Goal: Task Accomplishment & Management: Manage account settings

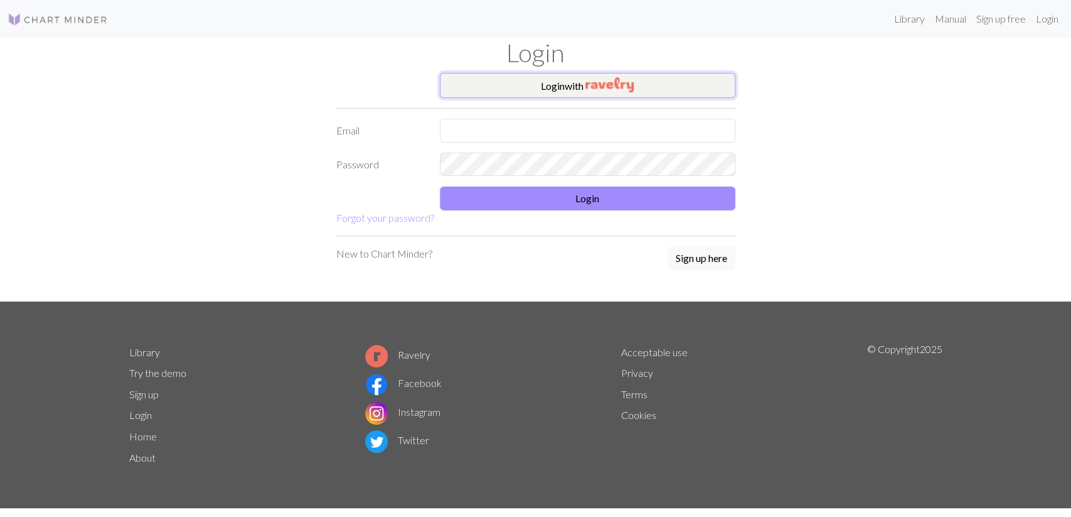
click at [604, 82] on img "button" at bounding box center [610, 84] width 48 height 15
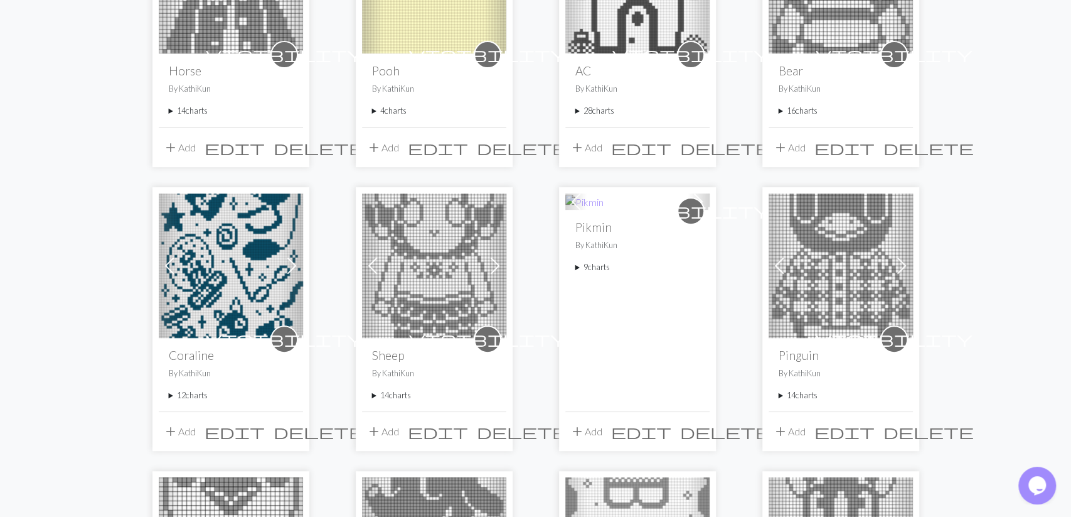
scroll to position [131, 0]
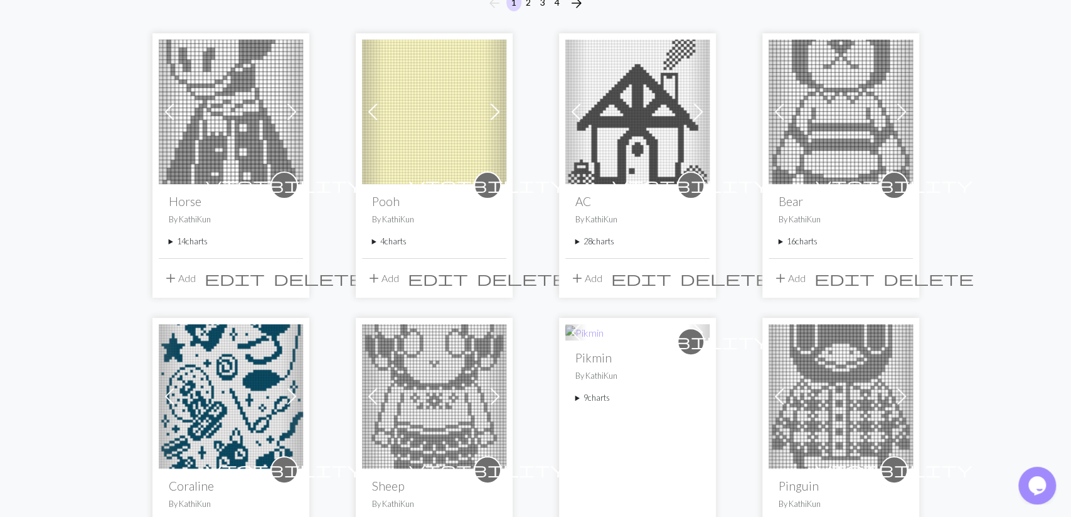
click at [194, 239] on summary "14 charts" at bounding box center [231, 241] width 124 height 12
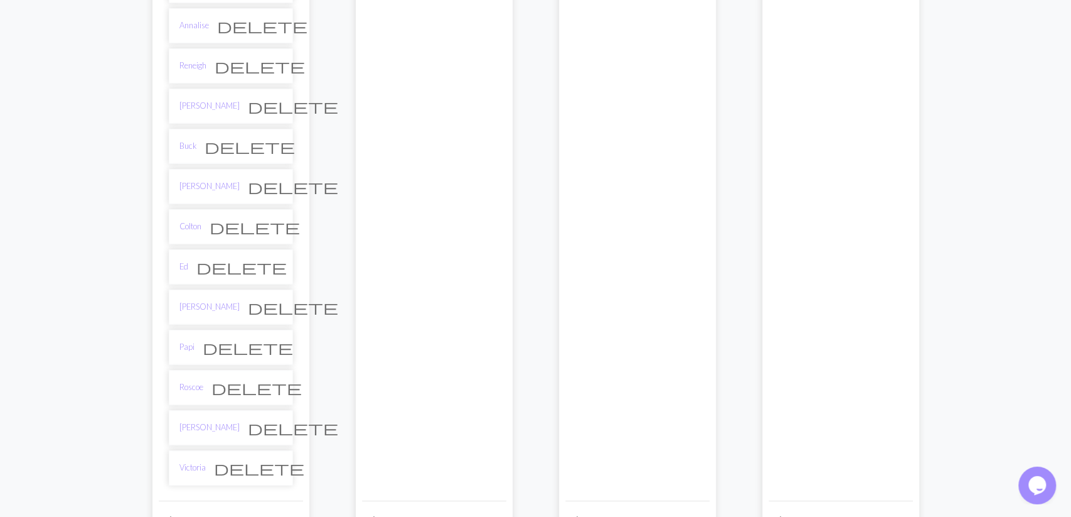
scroll to position [522, 0]
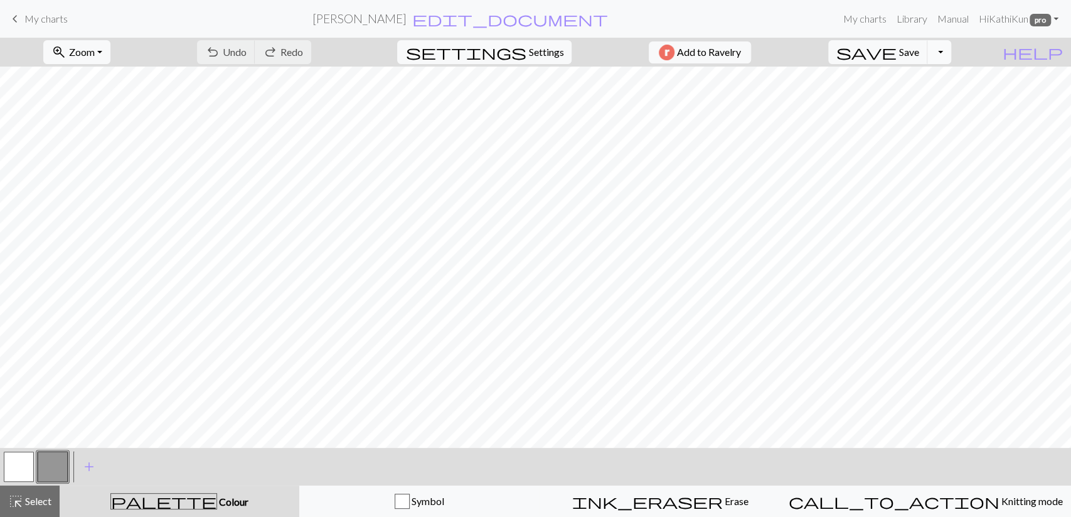
click at [952, 47] on button "Toggle Dropdown" at bounding box center [940, 52] width 24 height 24
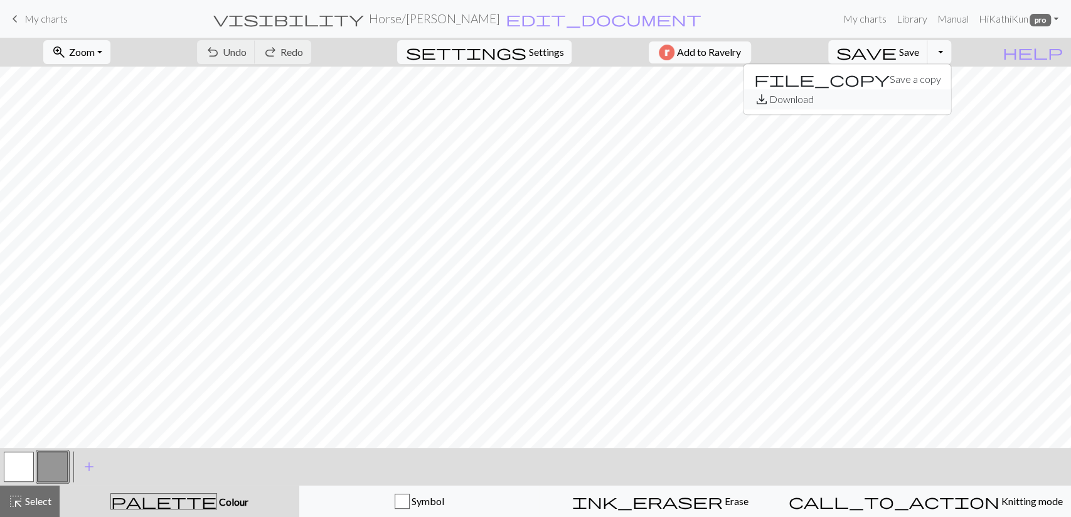
click at [937, 100] on button "save_alt Download" at bounding box center [847, 99] width 207 height 20
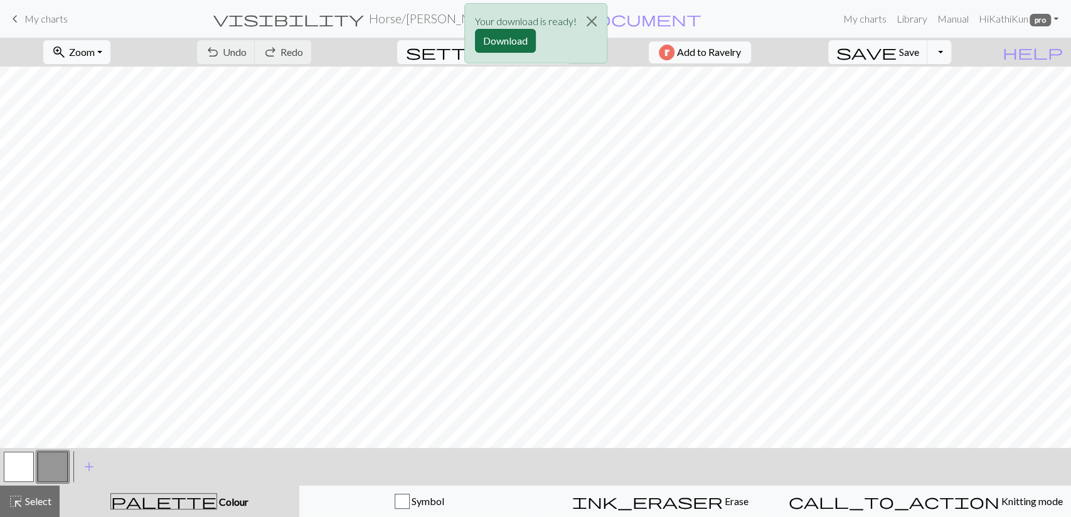
click at [514, 38] on button "Download" at bounding box center [505, 41] width 61 height 24
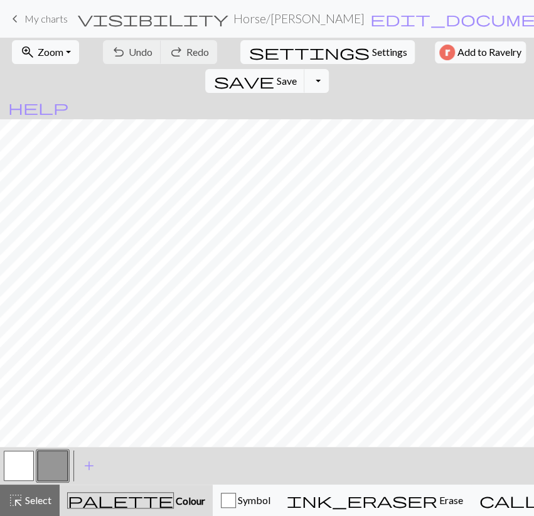
click at [44, 19] on span "My charts" at bounding box center [45, 19] width 43 height 12
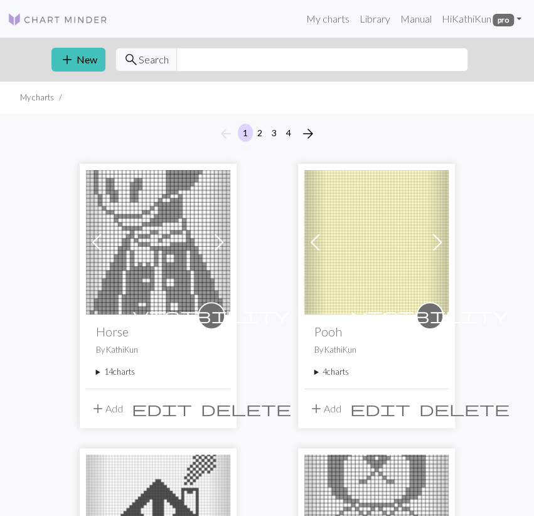
click at [120, 368] on summary "14 charts" at bounding box center [158, 372] width 124 height 12
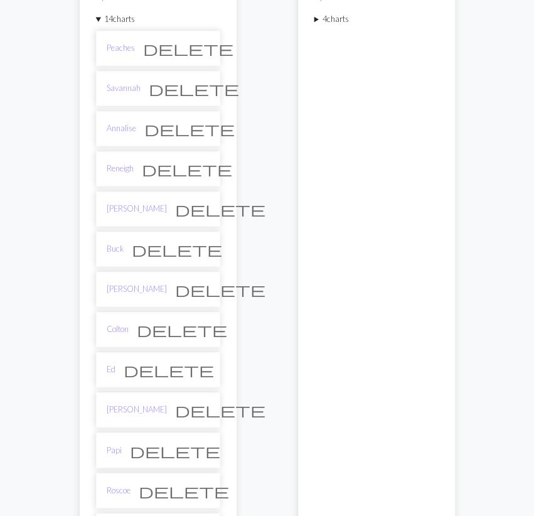
scroll to position [588, 0]
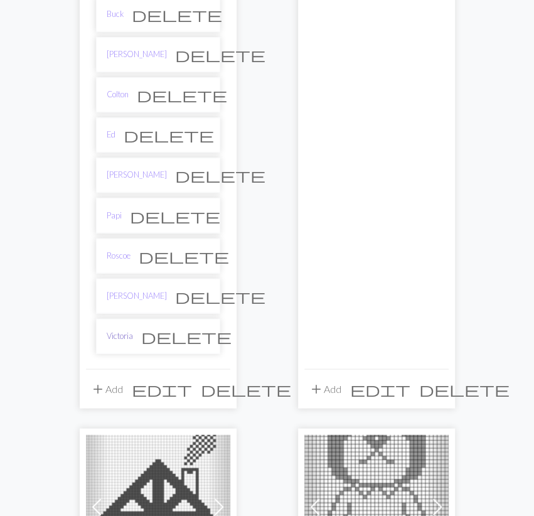
click at [126, 330] on link "Victoria" at bounding box center [120, 336] width 26 height 12
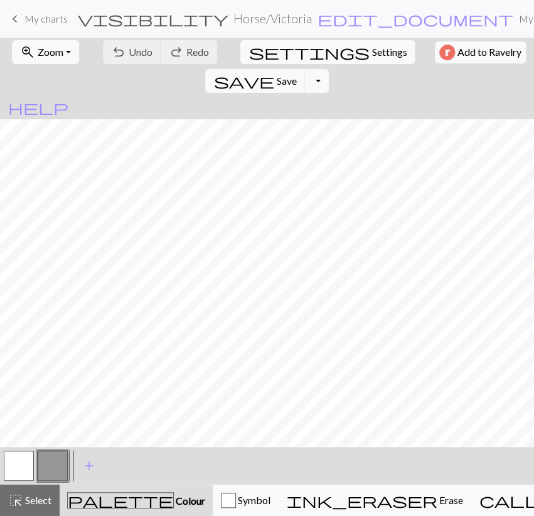
click at [332, 67] on div "save Save Save Toggle Dropdown file_copy Save a copy save_alt Download" at bounding box center [266, 81] width 131 height 29
click at [328, 69] on button "Toggle Dropdown" at bounding box center [316, 81] width 24 height 24
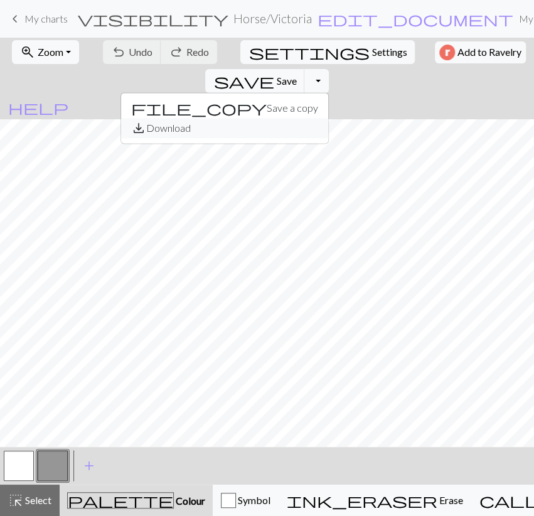
click at [328, 118] on button "save_alt Download" at bounding box center [224, 128] width 207 height 20
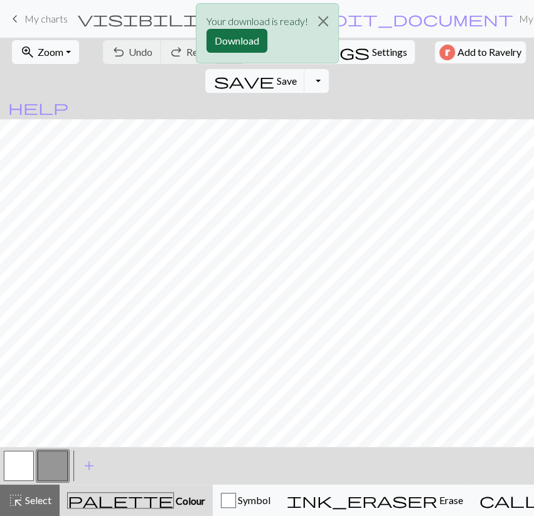
click at [217, 35] on button "Download" at bounding box center [237, 41] width 61 height 24
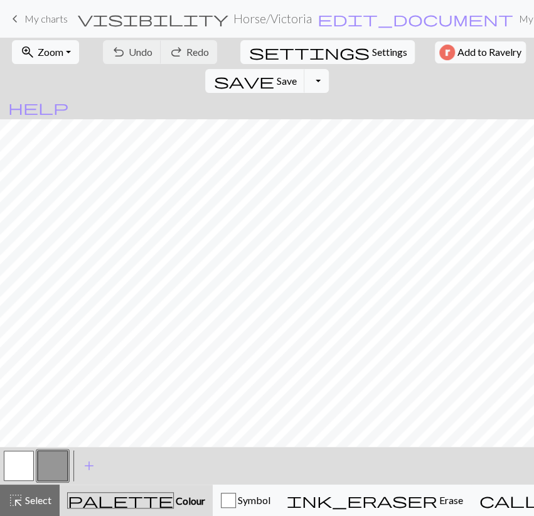
click at [37, 16] on span "My charts" at bounding box center [45, 19] width 43 height 12
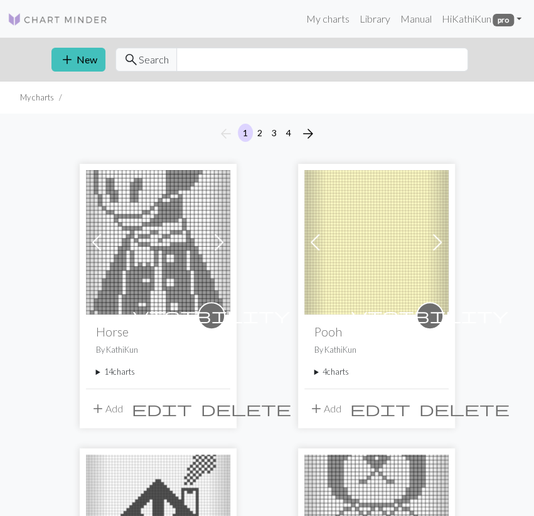
click at [336, 367] on summary "4 charts" at bounding box center [376, 372] width 124 height 12
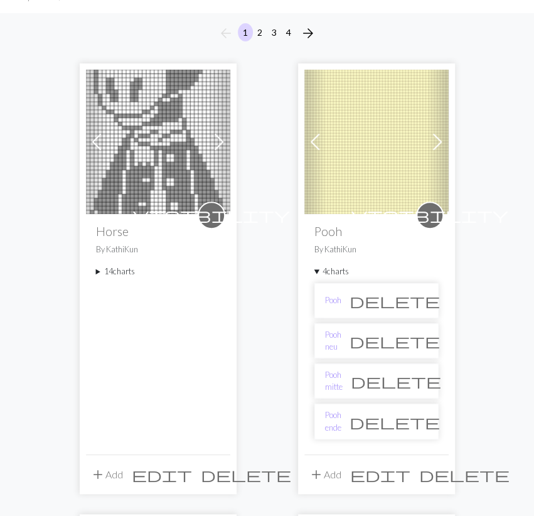
scroll to position [261, 0]
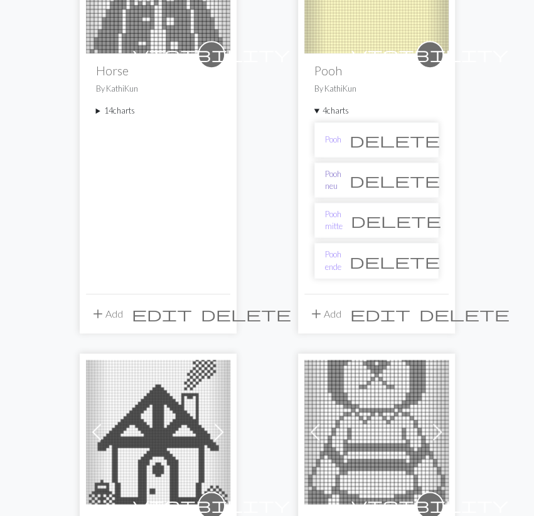
click at [341, 180] on link "Pooh neu" at bounding box center [333, 180] width 16 height 24
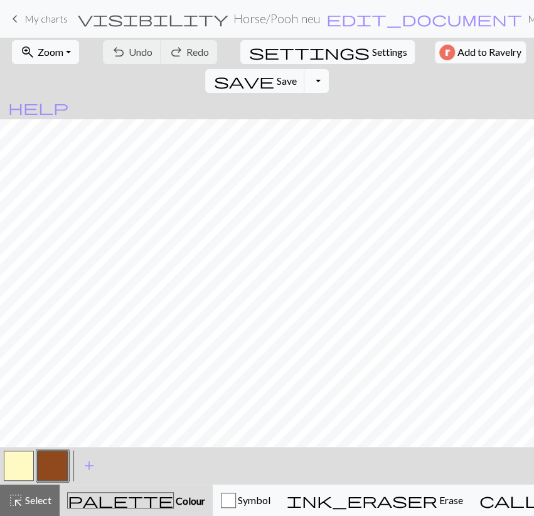
click at [328, 69] on button "Toggle Dropdown" at bounding box center [316, 81] width 24 height 24
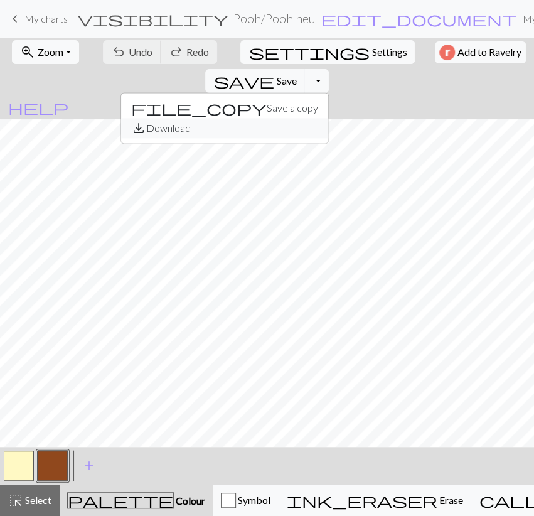
click at [328, 118] on button "save_alt Download" at bounding box center [224, 128] width 207 height 20
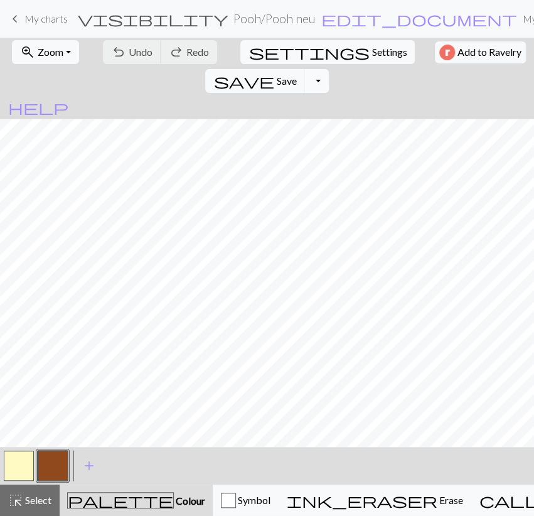
click at [328, 69] on button "Toggle Dropdown" at bounding box center [316, 81] width 24 height 24
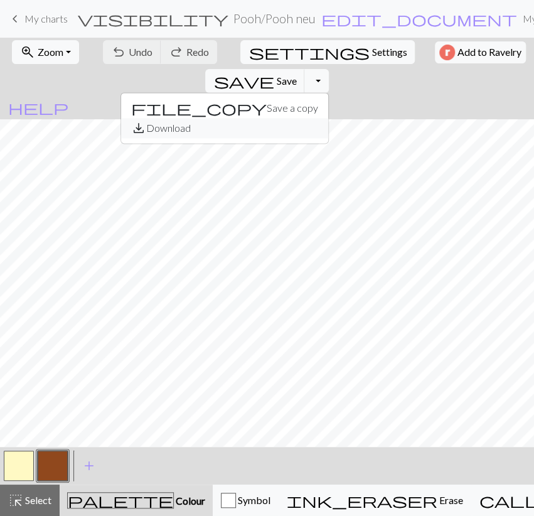
click at [328, 118] on button "save_alt Download" at bounding box center [224, 128] width 207 height 20
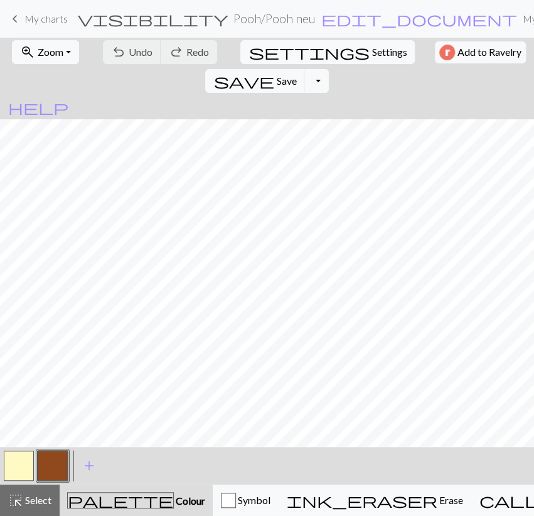
click at [43, 23] on span "My charts" at bounding box center [45, 19] width 43 height 12
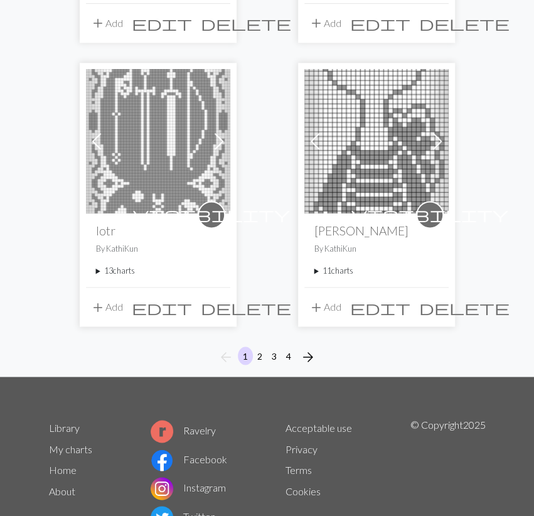
scroll to position [2141, 0]
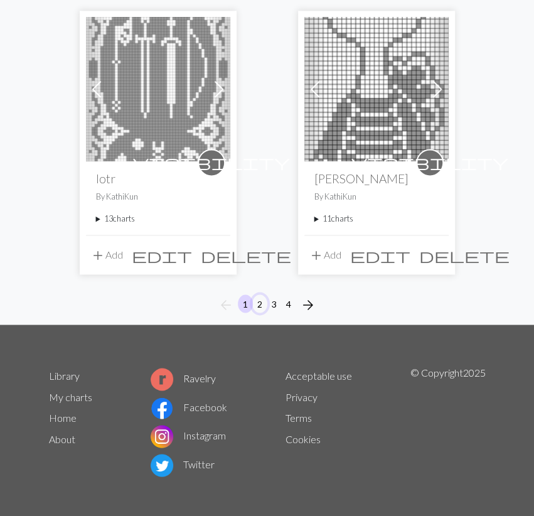
click at [262, 301] on button "2" at bounding box center [259, 303] width 15 height 18
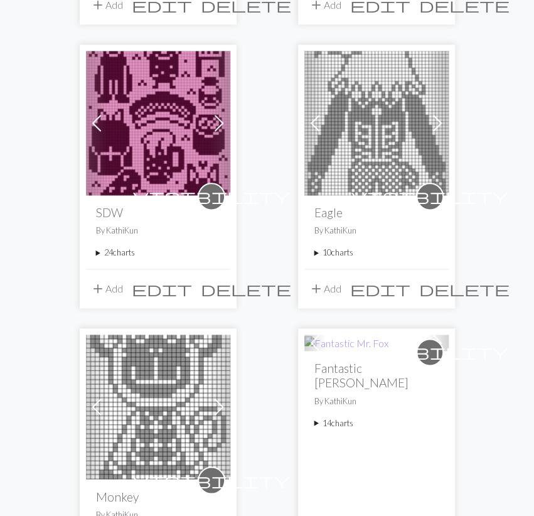
scroll to position [457, 0]
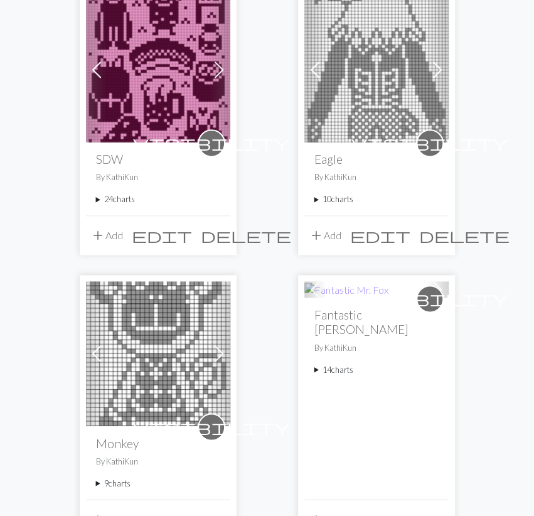
click at [116, 200] on summary "24 charts" at bounding box center [158, 199] width 124 height 12
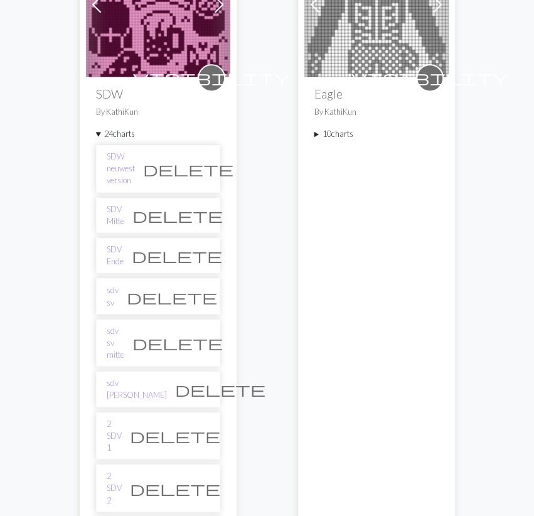
scroll to position [588, 0]
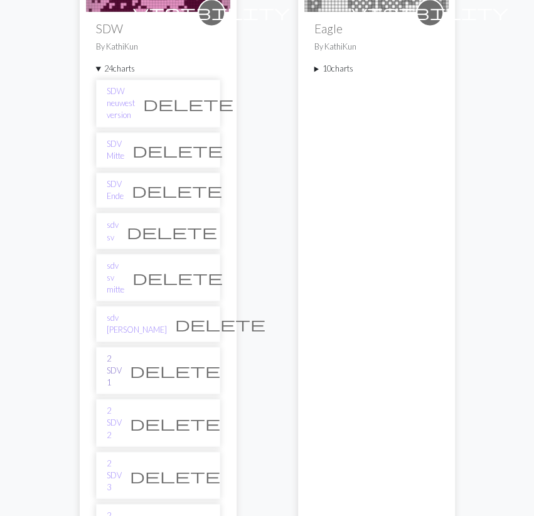
click at [122, 352] on link "2 SDV 1" at bounding box center [114, 370] width 15 height 36
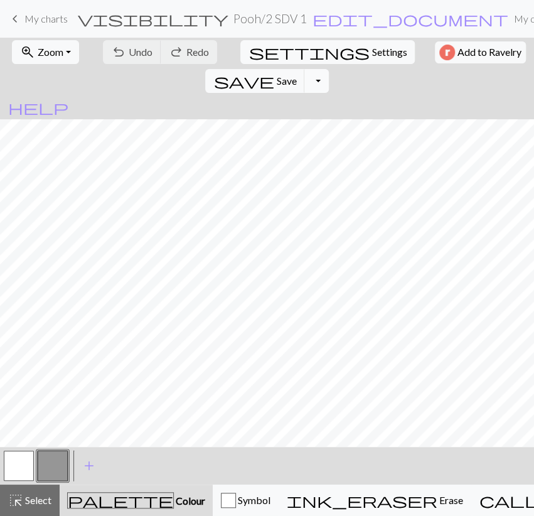
click at [328, 69] on button "Toggle Dropdown" at bounding box center [316, 81] width 24 height 24
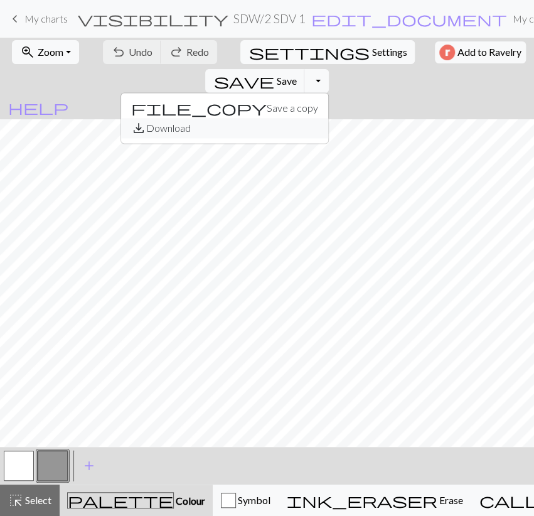
click at [328, 118] on button "save_alt Download" at bounding box center [224, 128] width 207 height 20
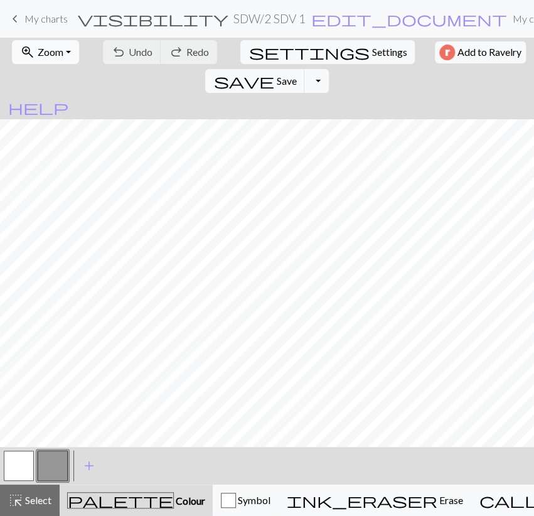
drag, startPoint x: 52, startPoint y: 46, endPoint x: 48, endPoint y: 61, distance: 14.9
click at [52, 46] on span "Zoom" at bounding box center [51, 52] width 26 height 12
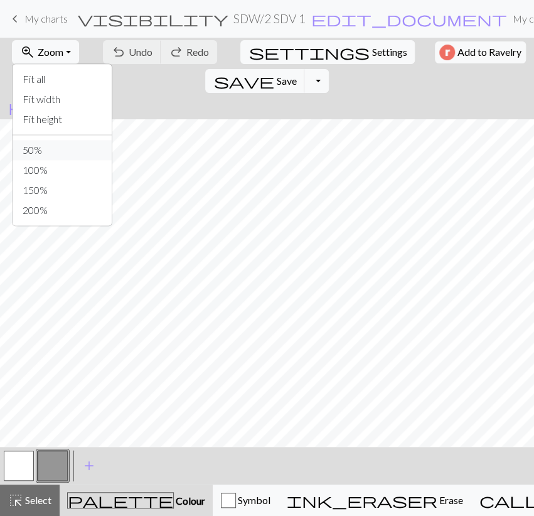
click at [31, 150] on button "50%" at bounding box center [62, 150] width 99 height 20
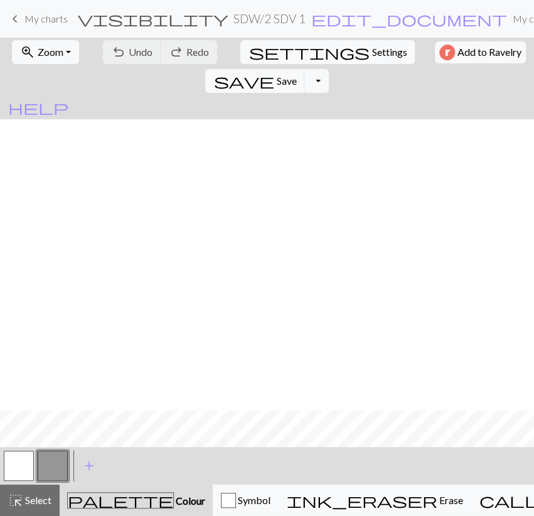
scroll to position [291, 0]
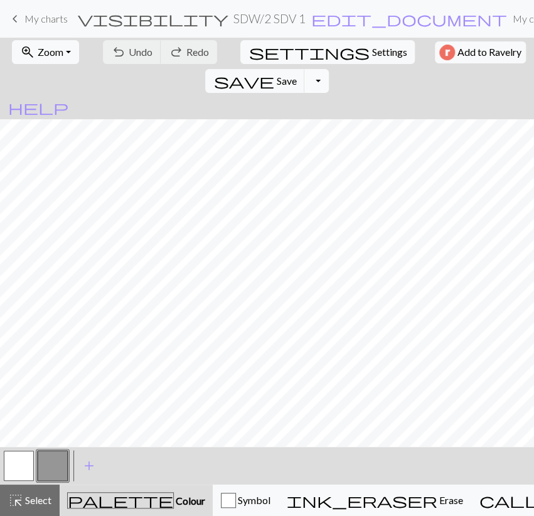
click at [328, 69] on button "Toggle Dropdown" at bounding box center [316, 81] width 24 height 24
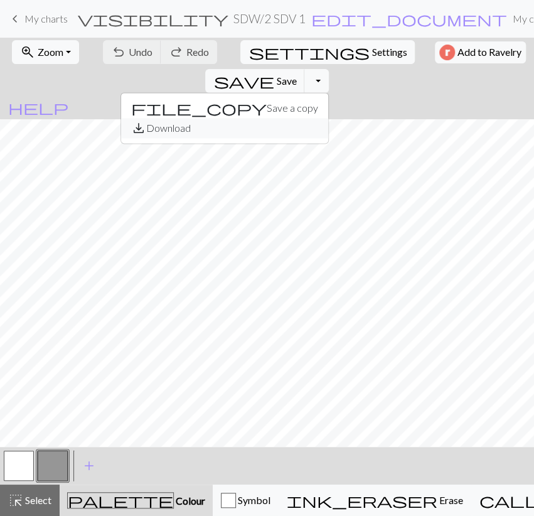
click at [328, 118] on button "save_alt Download" at bounding box center [224, 128] width 207 height 20
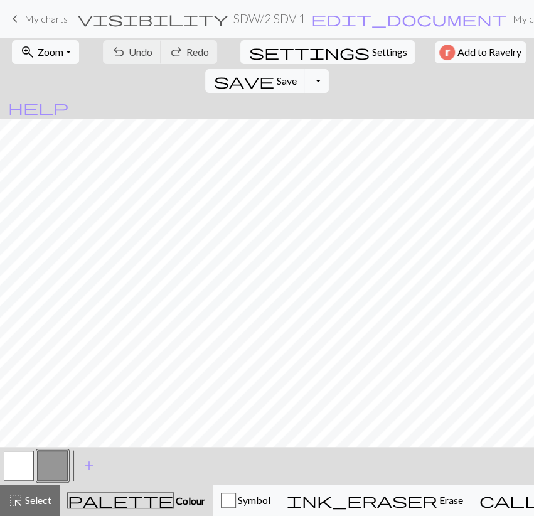
click at [62, 22] on span "My charts" at bounding box center [45, 19] width 43 height 12
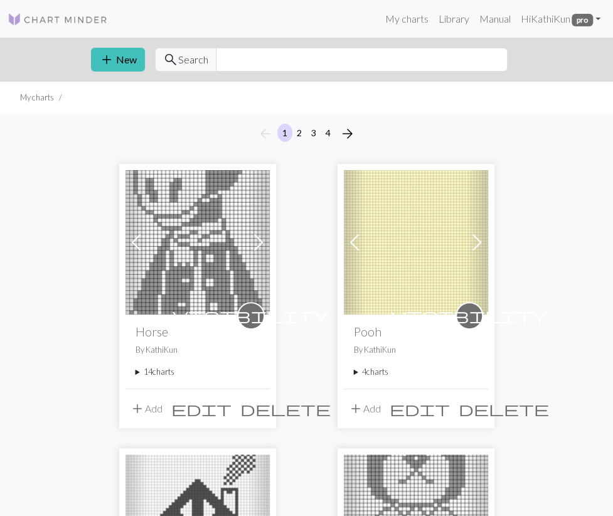
click at [184, 263] on img at bounding box center [198, 242] width 144 height 144
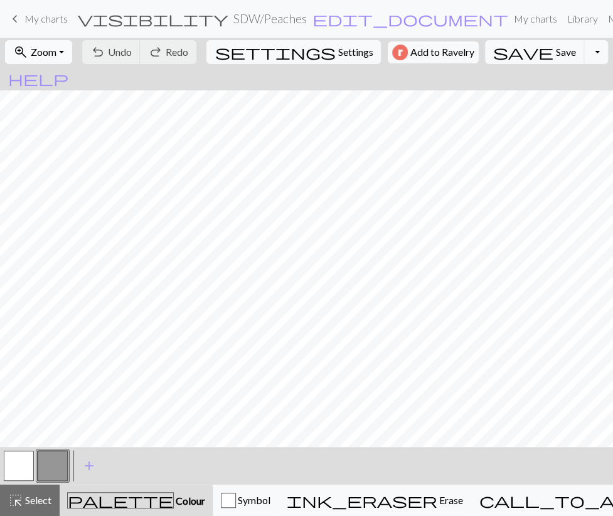
click at [56, 55] on span "Zoom" at bounding box center [44, 52] width 26 height 12
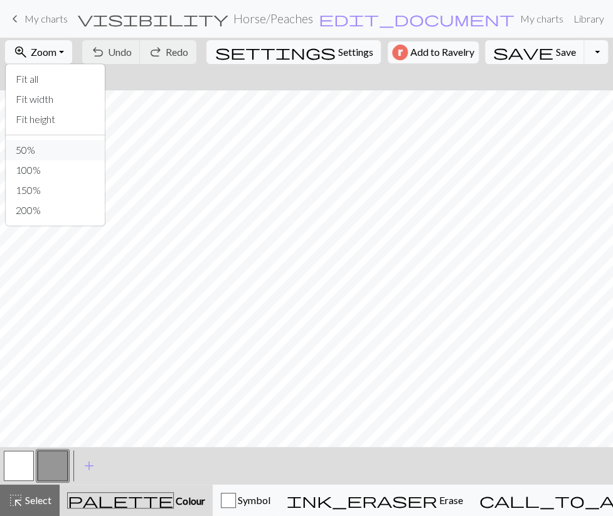
click at [63, 154] on button "50%" at bounding box center [55, 150] width 99 height 20
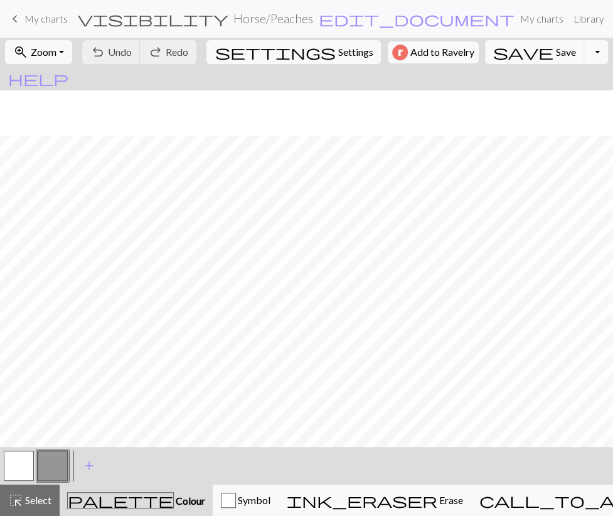
scroll to position [203, 0]
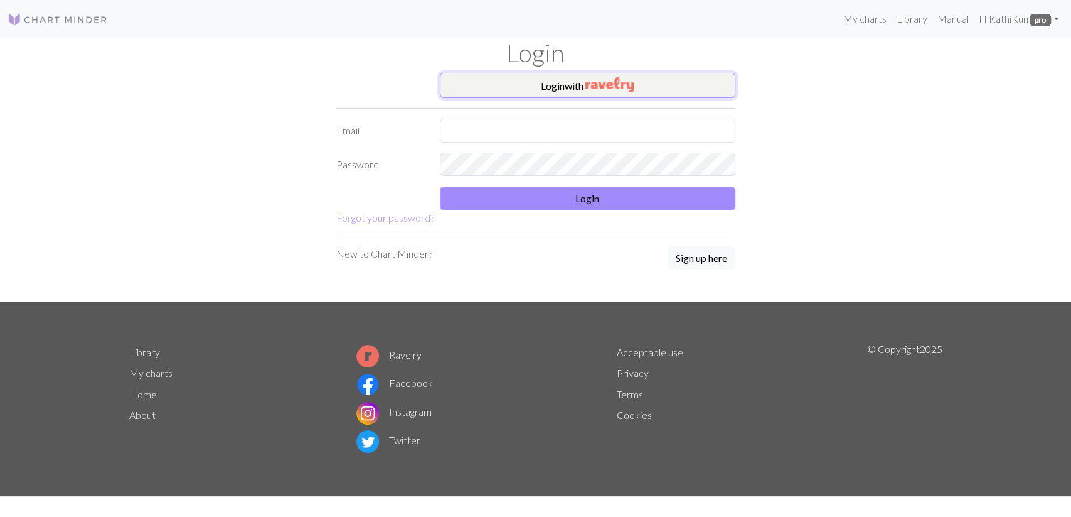
click at [650, 91] on button "Login with" at bounding box center [588, 85] width 296 height 25
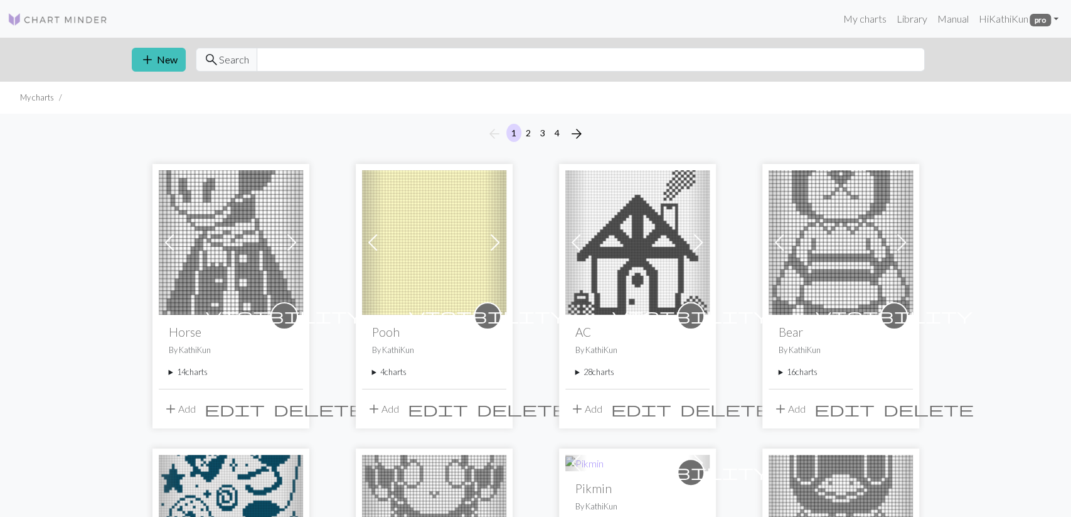
click at [391, 372] on summary "4 charts" at bounding box center [434, 372] width 124 height 12
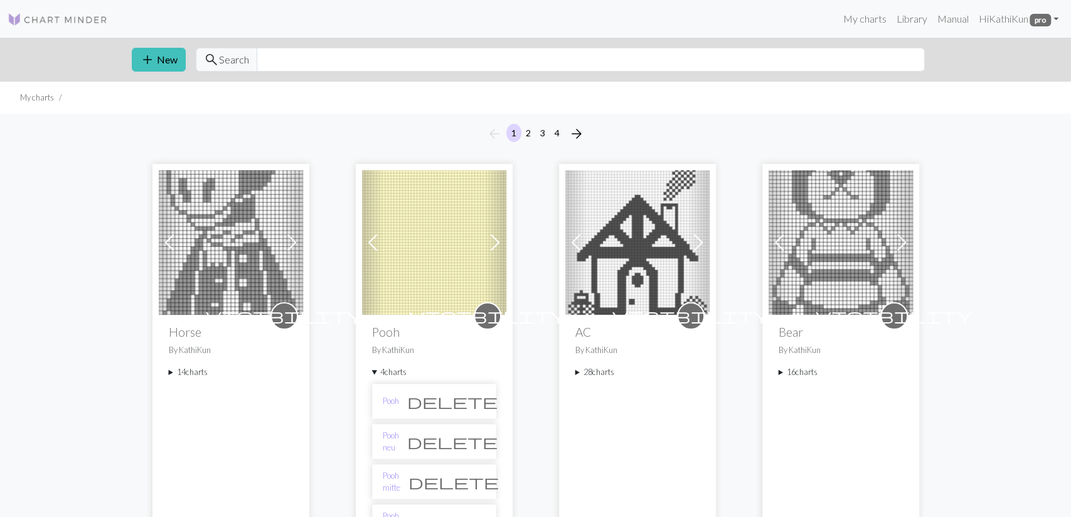
click at [386, 374] on summary "4 charts" at bounding box center [434, 372] width 124 height 12
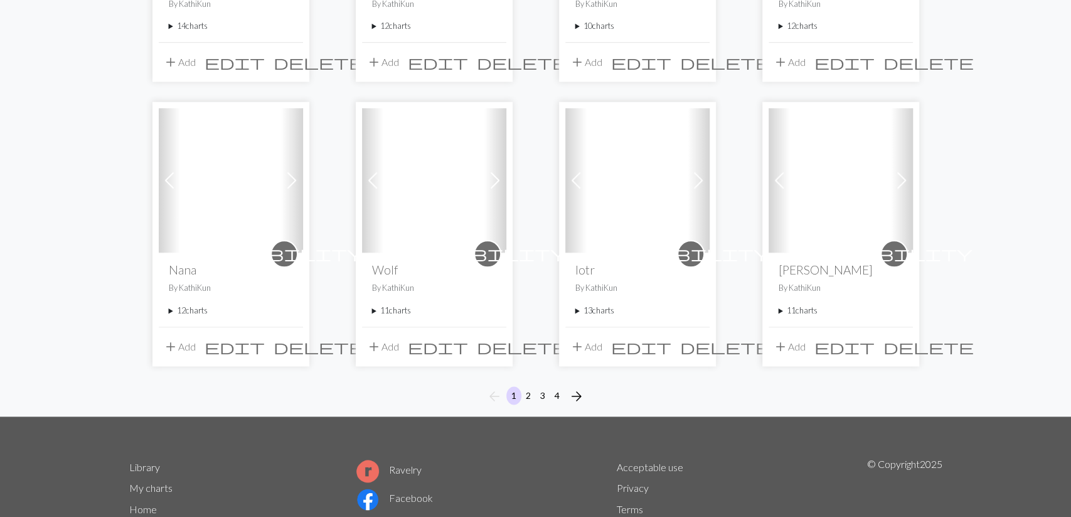
scroll to position [1006, 0]
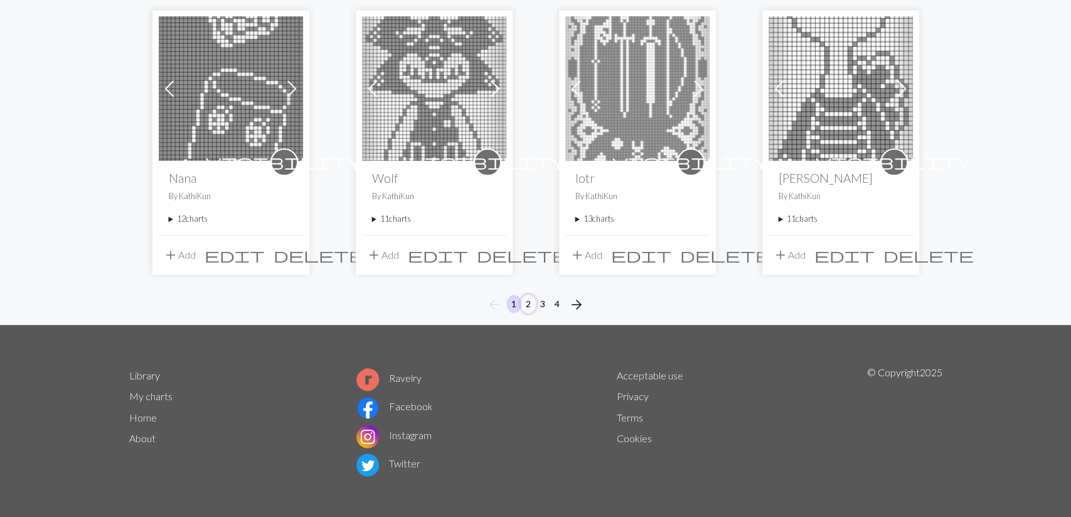
click at [532, 303] on button "2" at bounding box center [528, 303] width 15 height 18
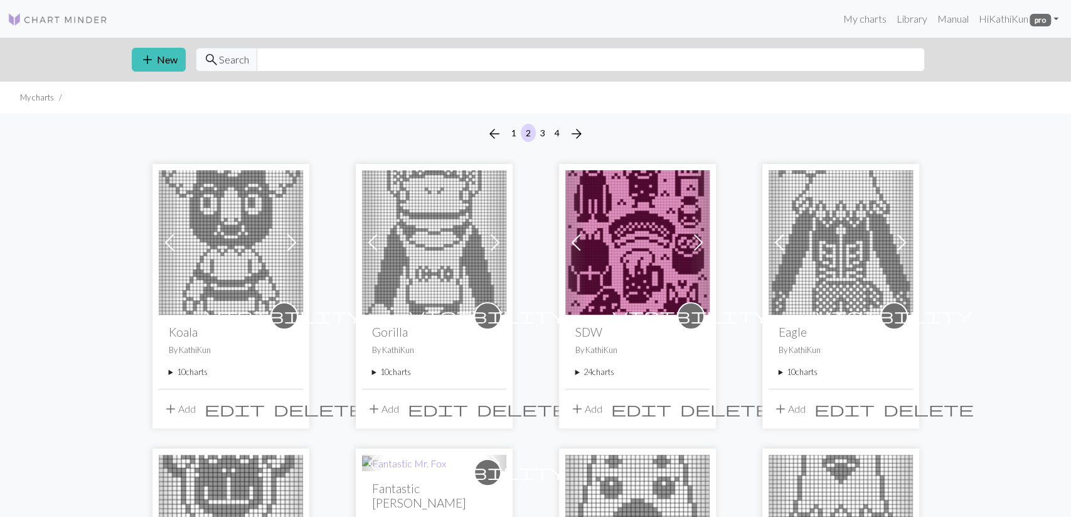
click at [582, 368] on summary "24 charts" at bounding box center [638, 372] width 124 height 12
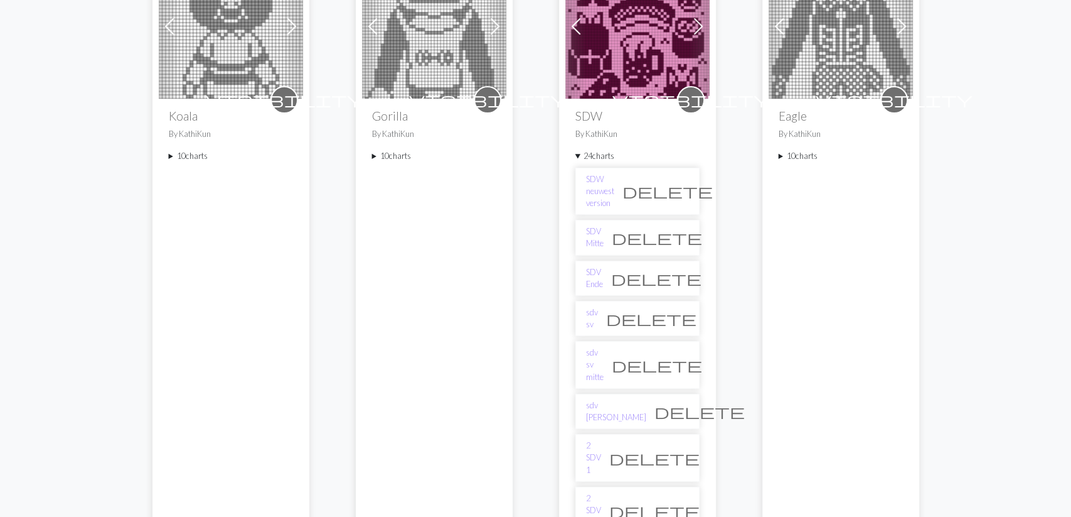
scroll to position [326, 0]
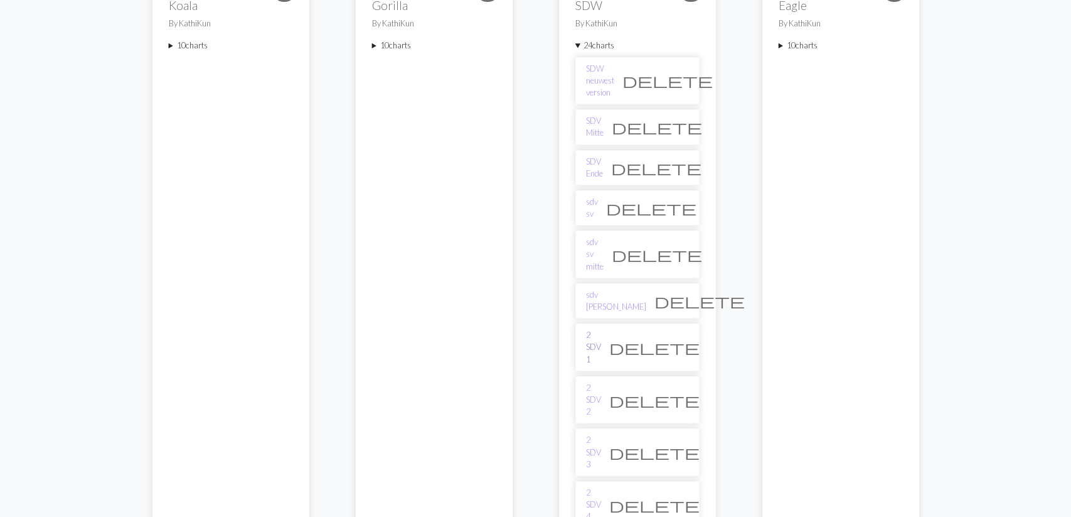
click at [601, 329] on link "2 SDV 1" at bounding box center [593, 347] width 15 height 36
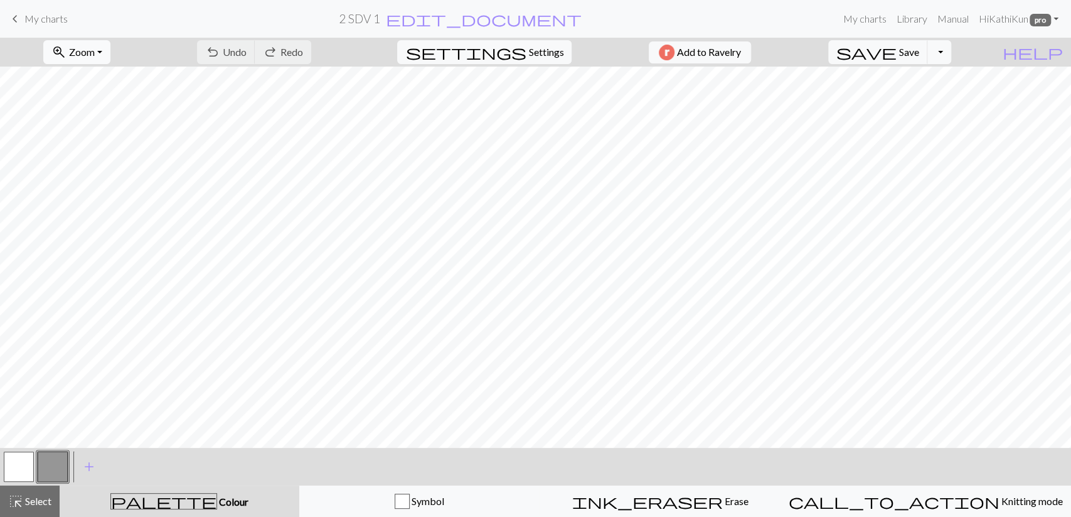
drag, startPoint x: 111, startPoint y: 49, endPoint x: 112, endPoint y: 60, distance: 10.7
click at [95, 50] on span "Zoom" at bounding box center [82, 52] width 26 height 12
click at [121, 145] on button "50%" at bounding box center [93, 150] width 99 height 20
click at [952, 53] on button "Toggle Dropdown" at bounding box center [940, 52] width 24 height 24
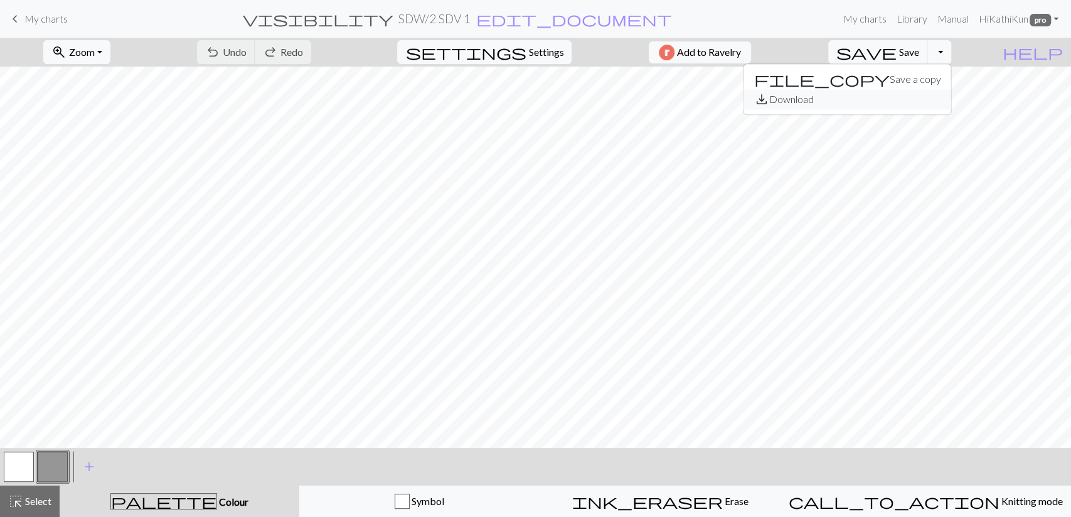
click at [932, 104] on button "save_alt Download" at bounding box center [847, 99] width 207 height 20
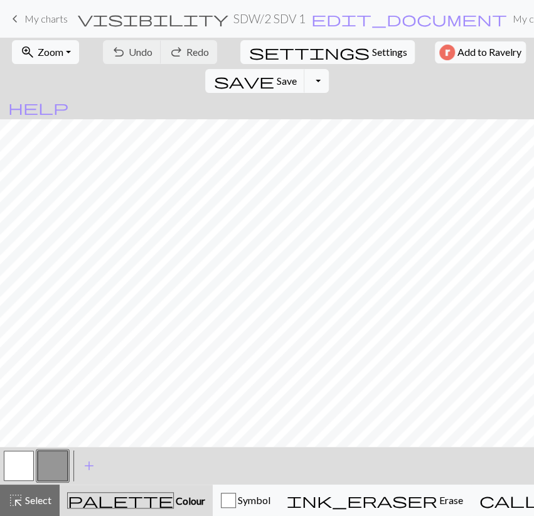
click at [58, 12] on link "keyboard_arrow_left My charts" at bounding box center [38, 18] width 60 height 21
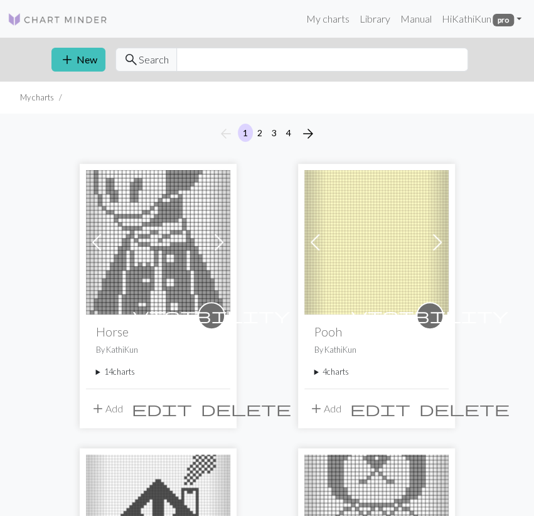
click at [181, 115] on div "arrow_back 1 2 3 4 arrow_forward" at bounding box center [267, 134] width 534 height 40
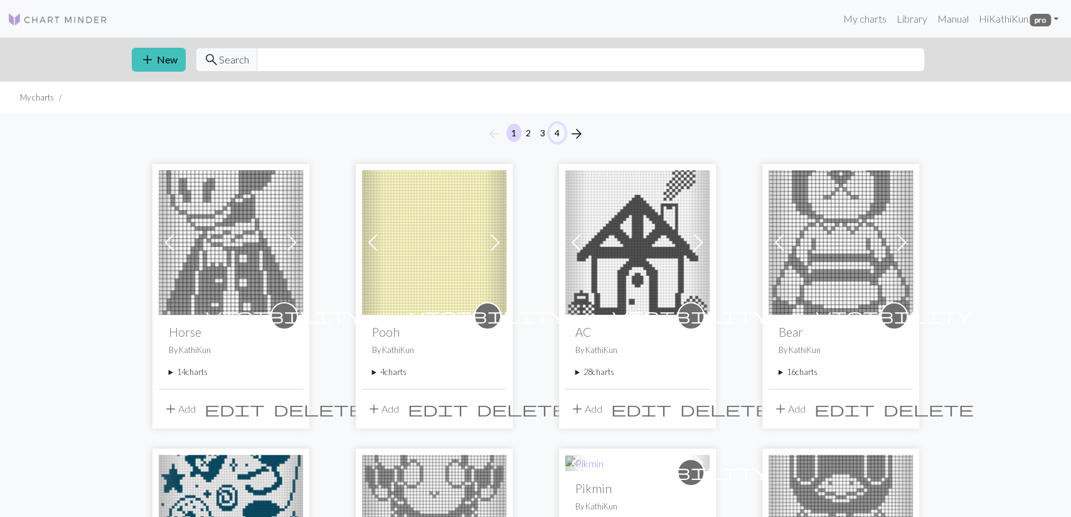
click at [559, 129] on button "4" at bounding box center [557, 133] width 15 height 18
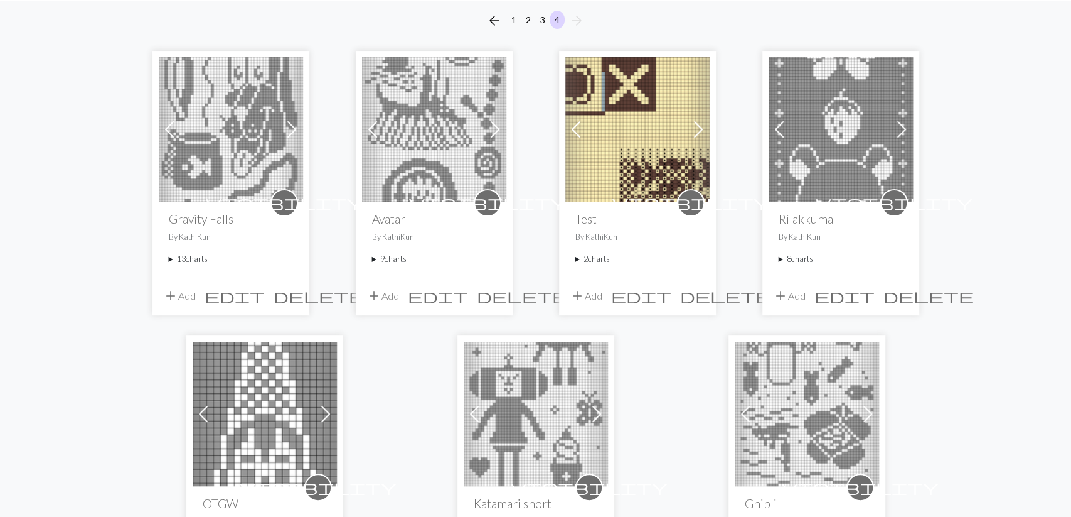
scroll to position [131, 0]
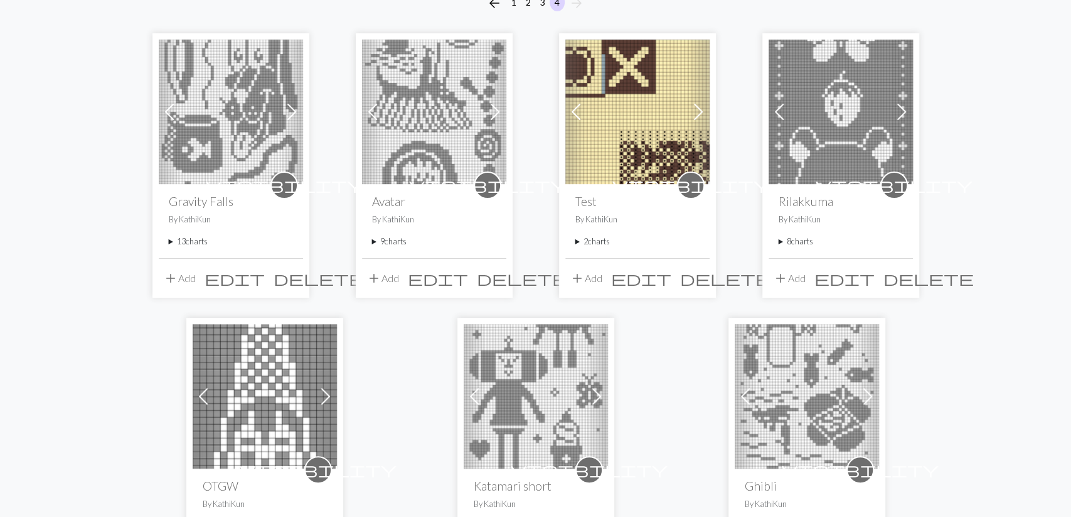
click at [701, 277] on span "delete" at bounding box center [725, 278] width 90 height 18
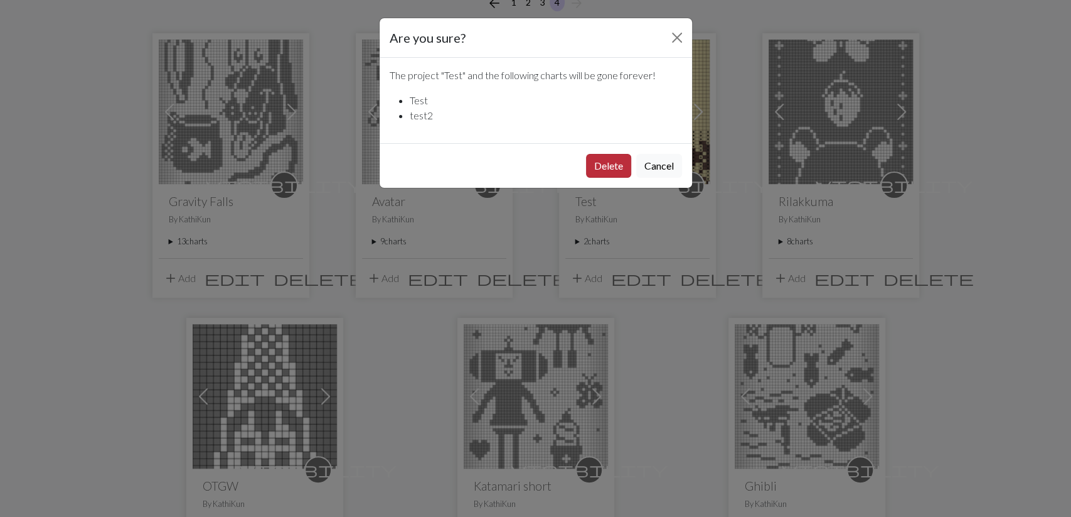
click at [603, 163] on button "Delete" at bounding box center [608, 166] width 45 height 24
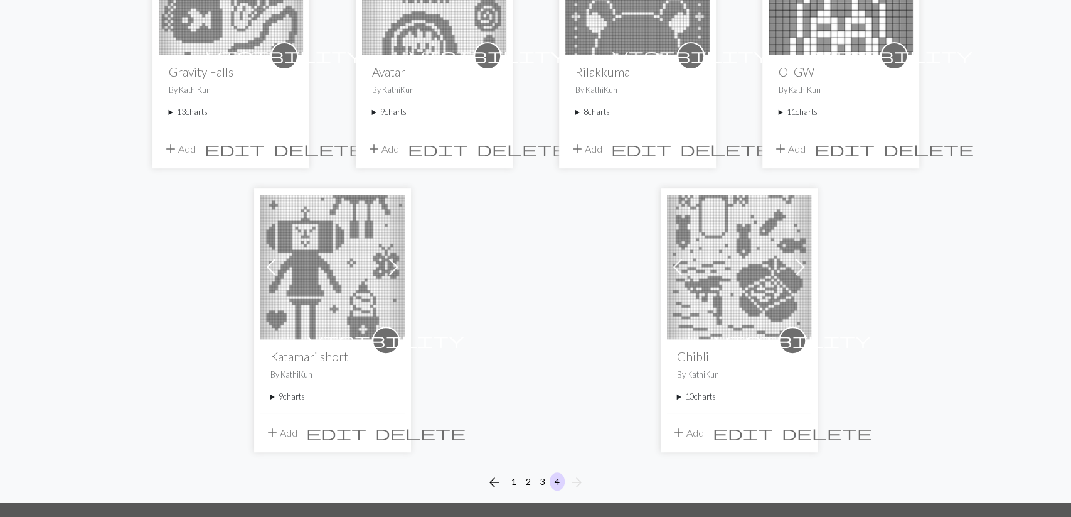
scroll to position [392, 0]
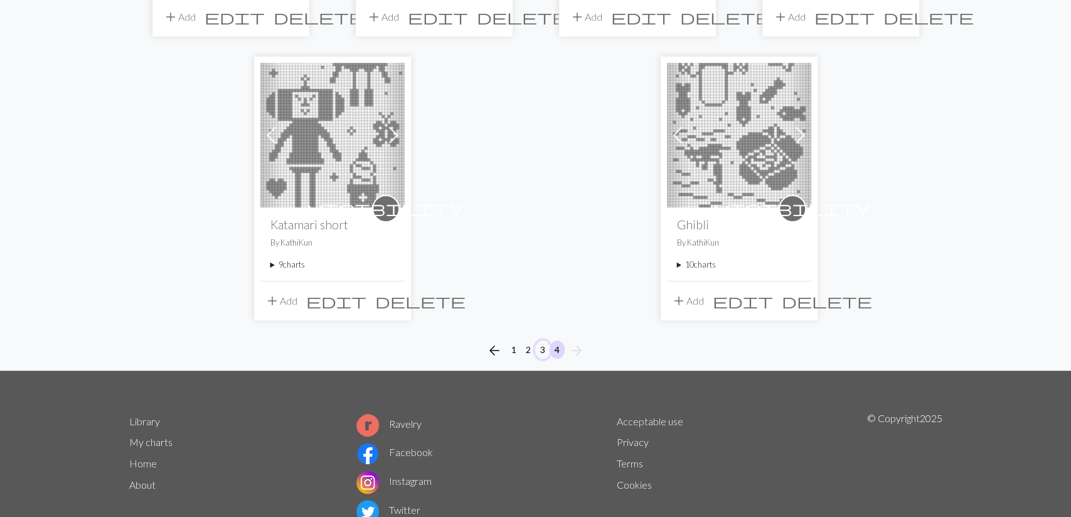
click at [543, 348] on button "3" at bounding box center [542, 349] width 15 height 18
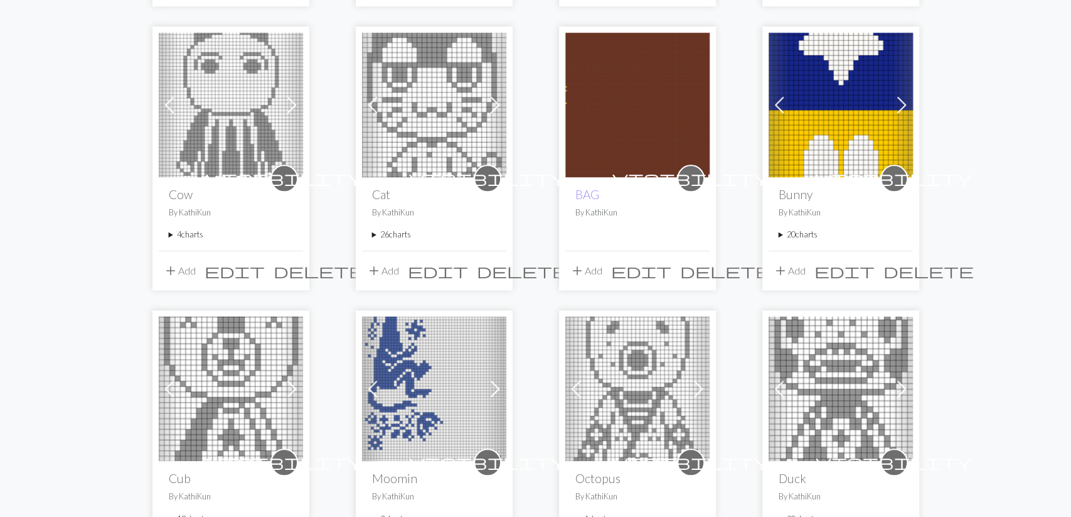
scroll to position [718, 0]
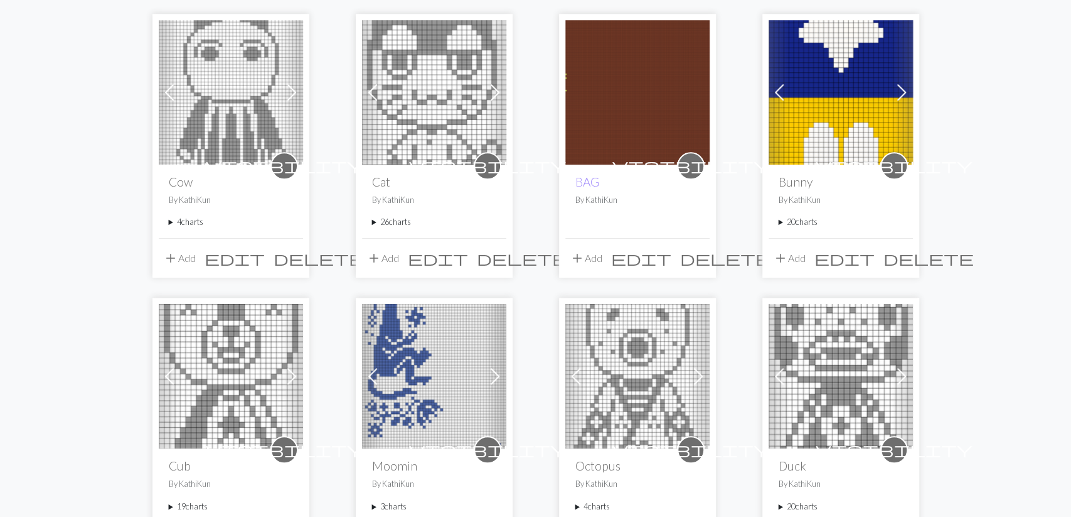
click at [696, 254] on span "delete" at bounding box center [725, 258] width 90 height 18
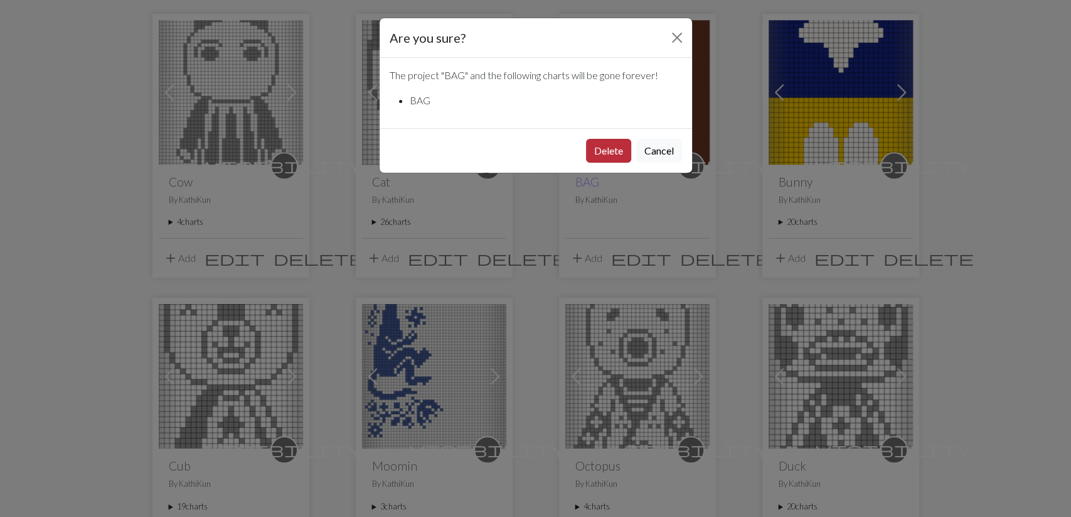
click at [607, 148] on button "Delete" at bounding box center [608, 151] width 45 height 24
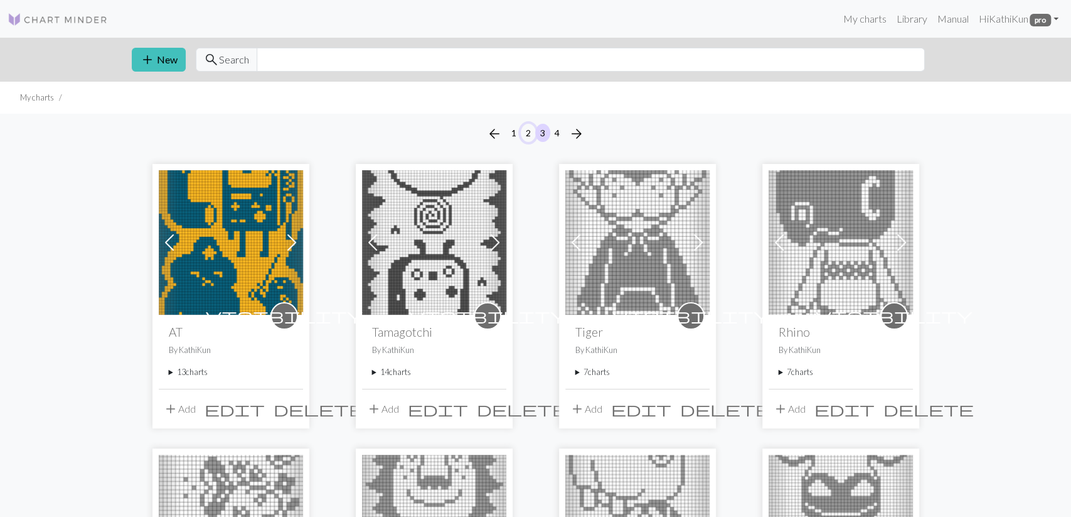
click at [532, 131] on button "2" at bounding box center [528, 133] width 15 height 18
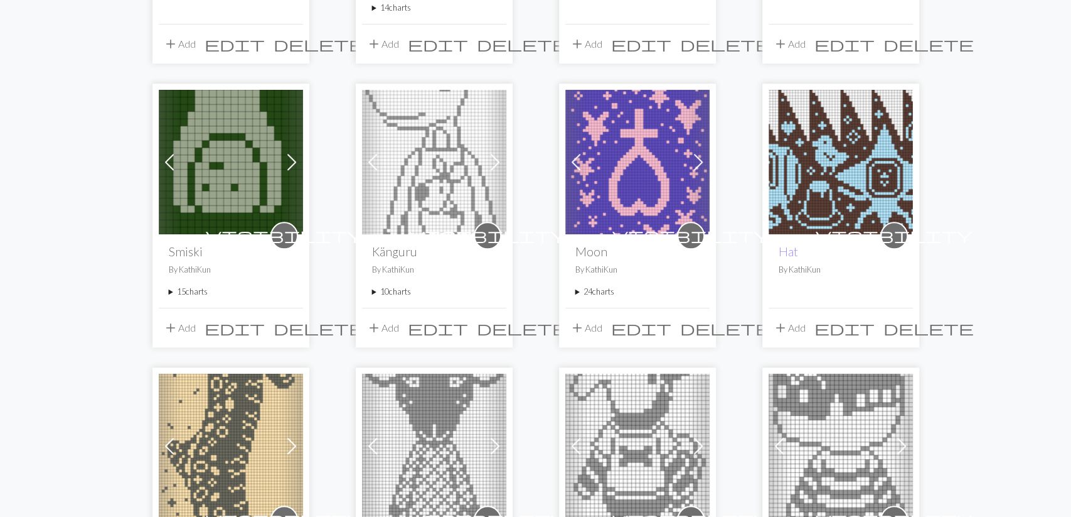
scroll to position [653, 0]
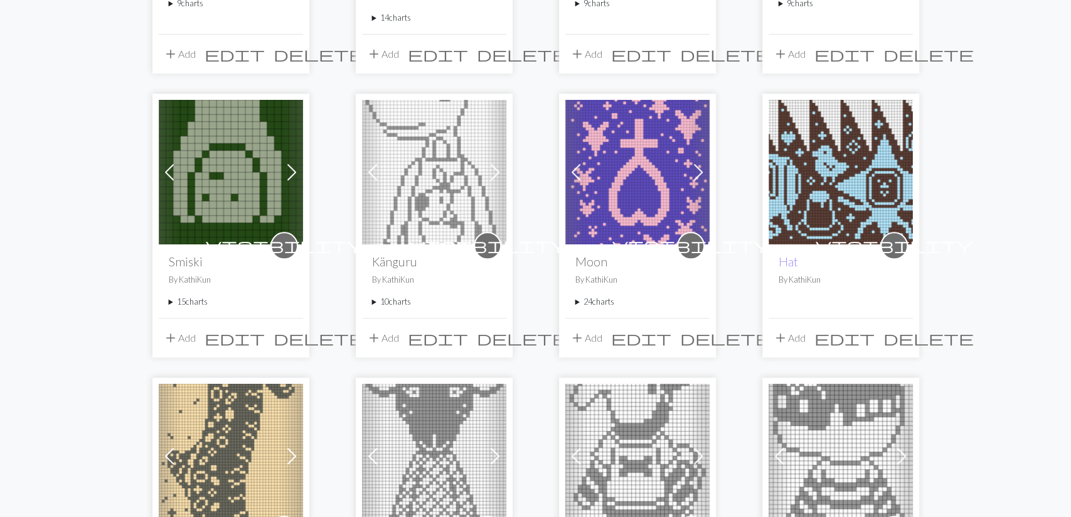
click at [906, 329] on span "delete" at bounding box center [929, 338] width 90 height 18
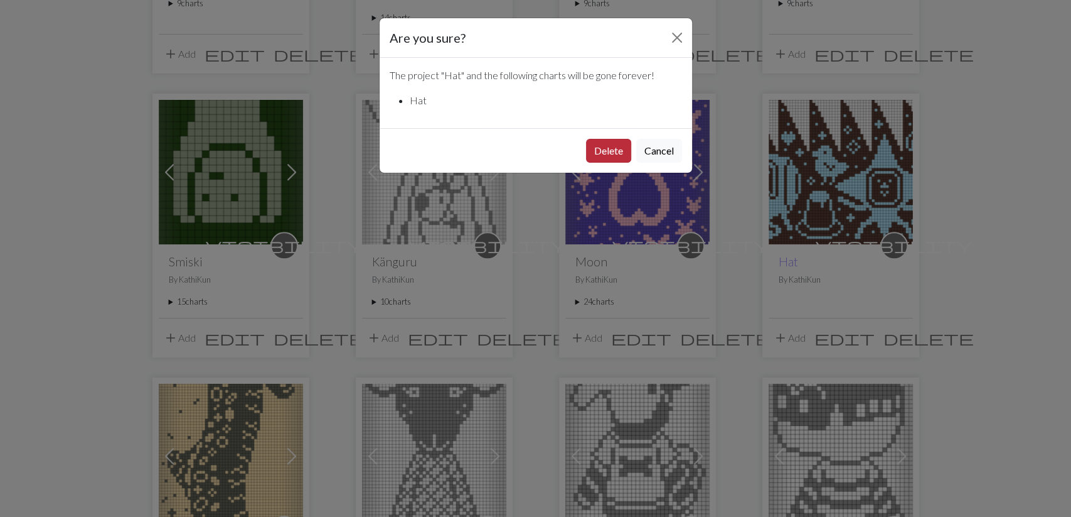
click at [619, 151] on button "Delete" at bounding box center [608, 151] width 45 height 24
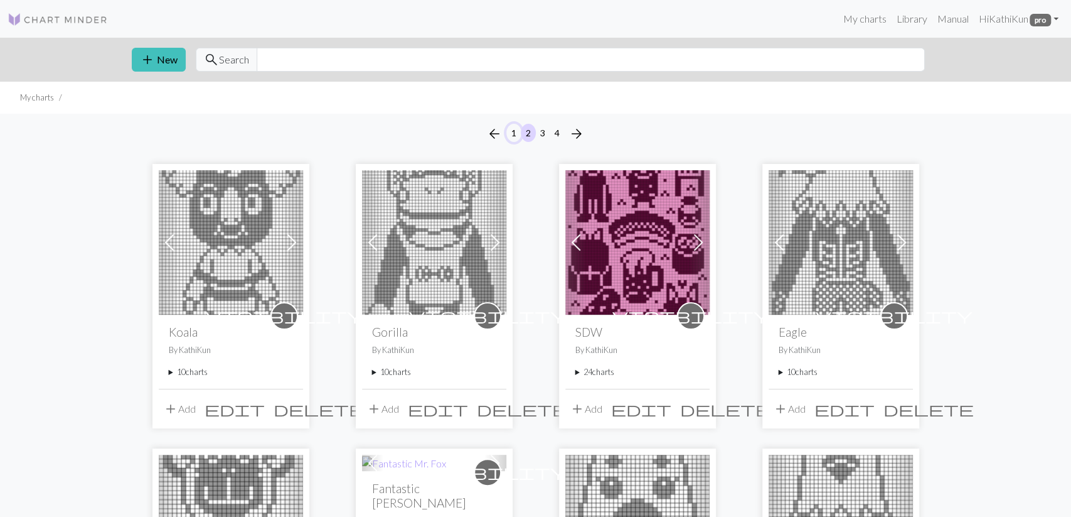
click at [513, 133] on button "1" at bounding box center [514, 133] width 15 height 18
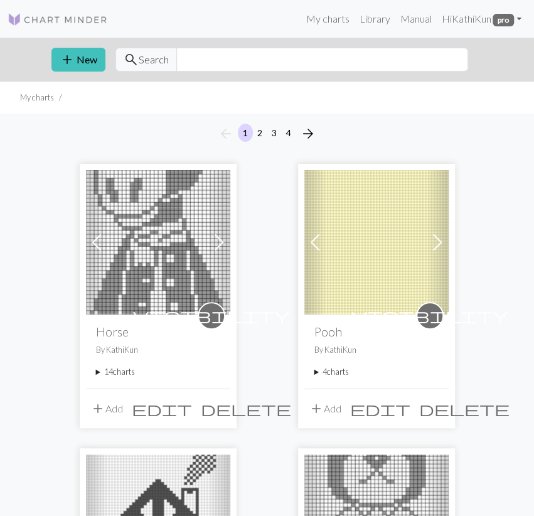
click at [338, 370] on summary "4 charts" at bounding box center [376, 372] width 124 height 12
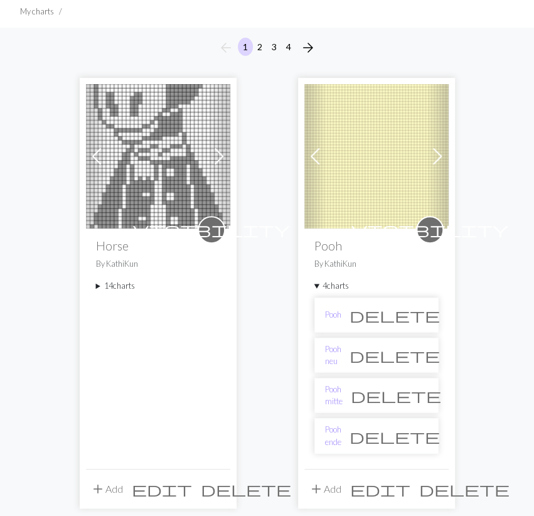
scroll to position [131, 0]
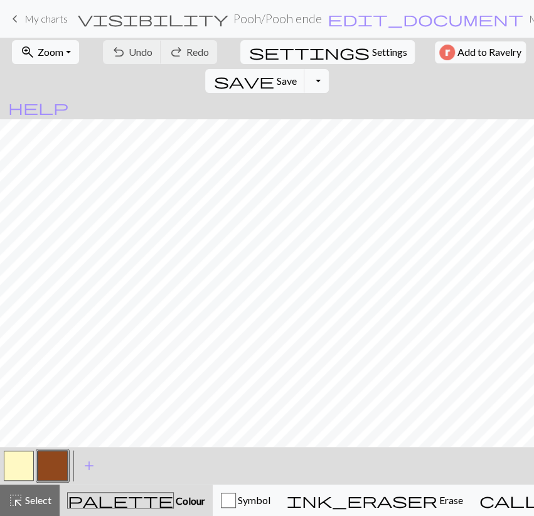
click at [15, 469] on button "button" at bounding box center [19, 466] width 30 height 30
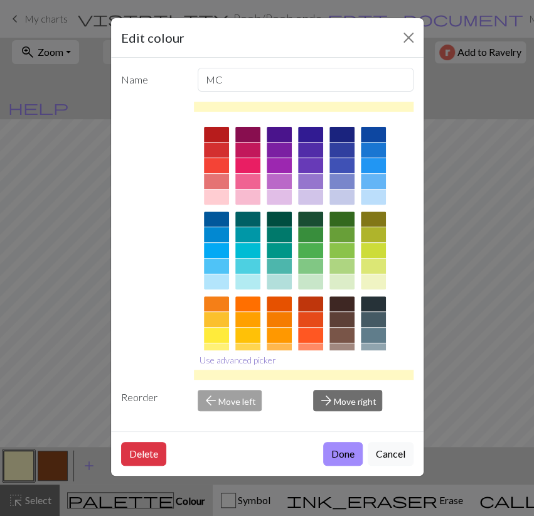
click at [255, 361] on button "Use advanced picker" at bounding box center [238, 359] width 88 height 19
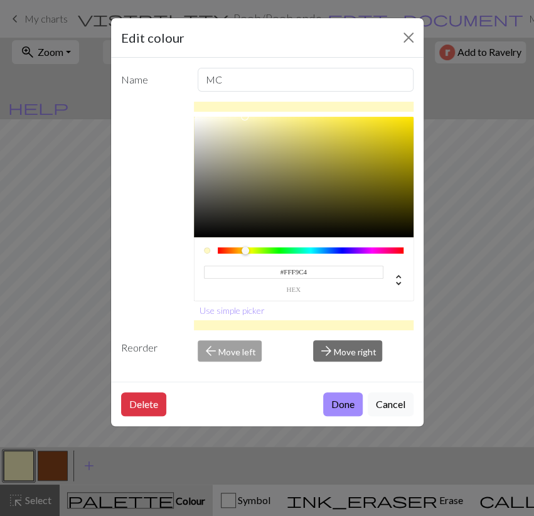
drag, startPoint x: 283, startPoint y: 276, endPoint x: 224, endPoint y: 278, distance: 59.1
click at [224, 277] on input "#FFF9C4" at bounding box center [294, 272] width 180 height 13
click at [409, 35] on button "Close" at bounding box center [409, 38] width 20 height 20
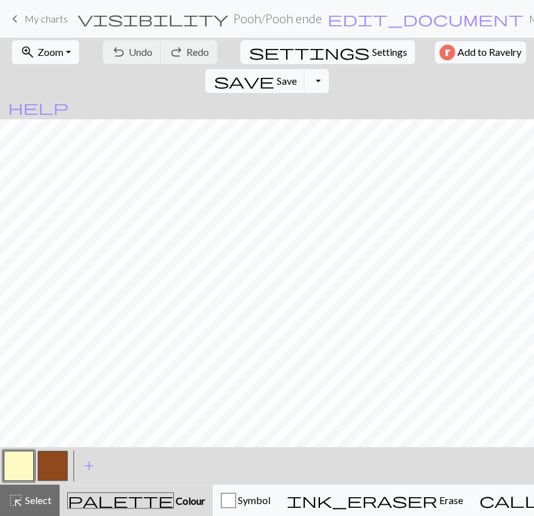
click at [72, 456] on div "add Add a colour" at bounding box center [89, 466] width 35 height 38
click at [66, 462] on button "button" at bounding box center [53, 466] width 30 height 30
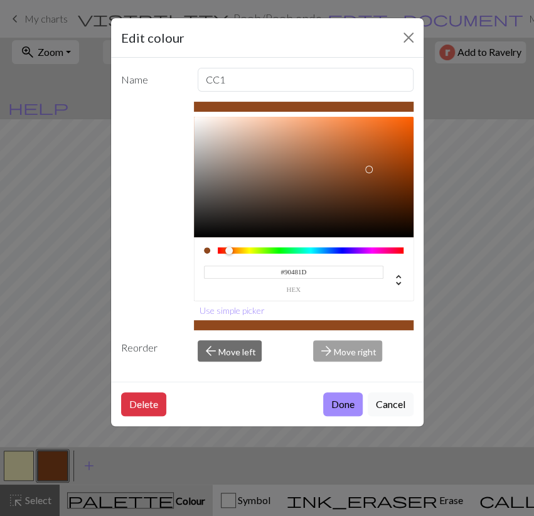
drag, startPoint x: 301, startPoint y: 273, endPoint x: 223, endPoint y: 275, distance: 77.9
click at [223, 275] on input "#90481D" at bounding box center [294, 272] width 180 height 13
click at [345, 400] on button "Done" at bounding box center [343, 404] width 40 height 24
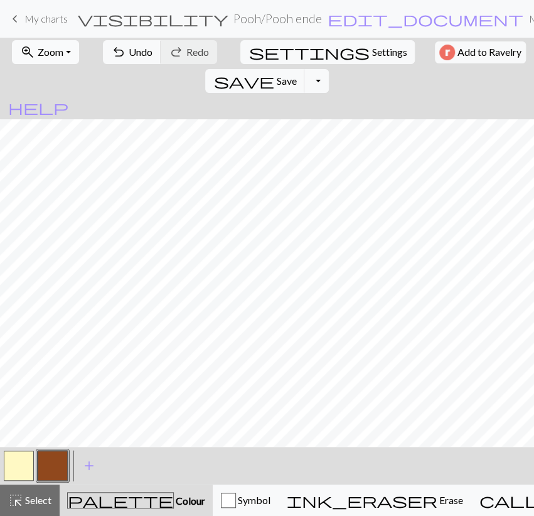
click at [55, 50] on span "Zoom" at bounding box center [51, 52] width 26 height 12
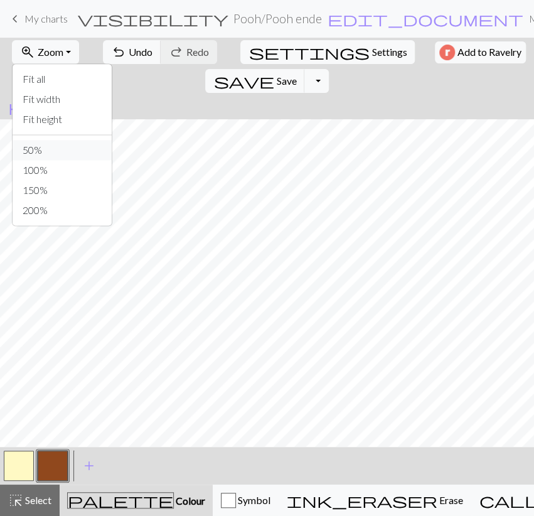
click at [30, 144] on button "50%" at bounding box center [62, 150] width 99 height 20
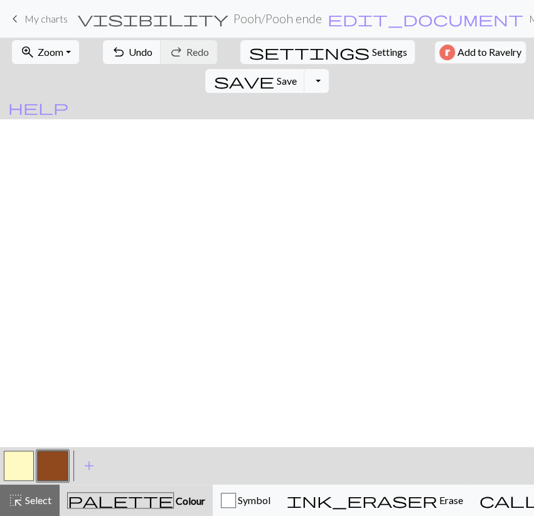
scroll to position [824, 0]
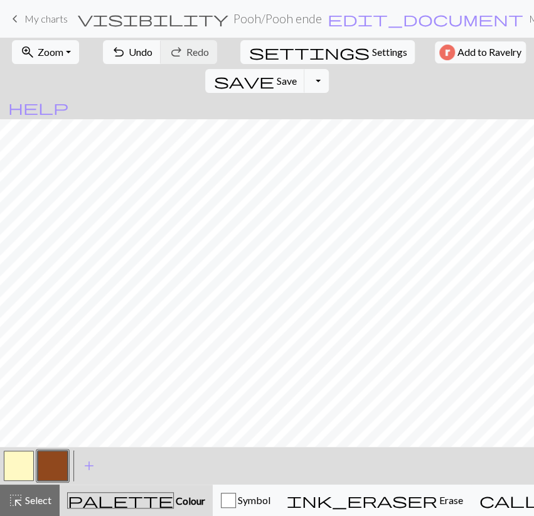
click at [55, 18] on span "My charts" at bounding box center [45, 19] width 43 height 12
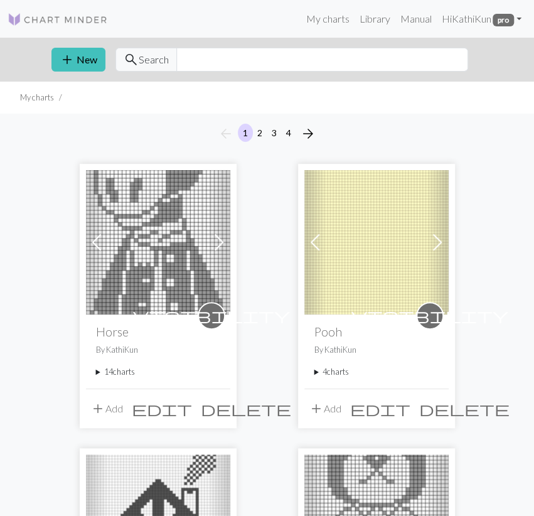
click at [332, 370] on summary "4 charts" at bounding box center [376, 372] width 124 height 12
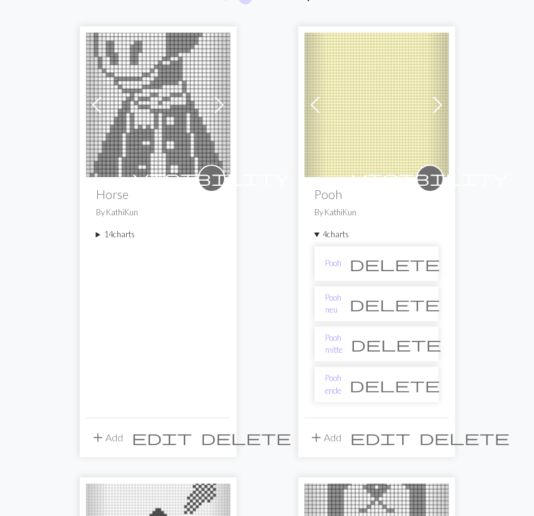
scroll to position [326, 0]
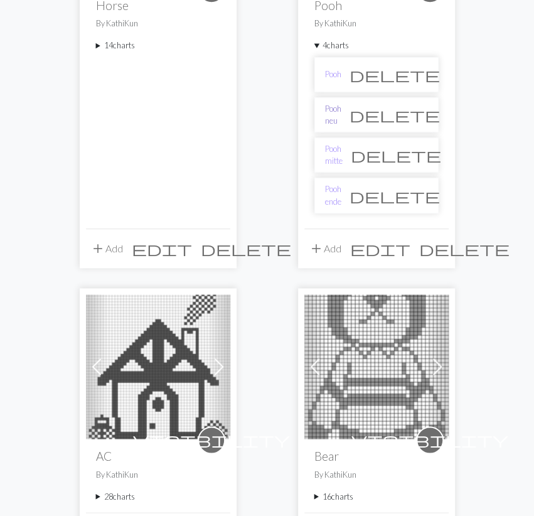
click at [341, 114] on link "Pooh neu" at bounding box center [333, 115] width 16 height 24
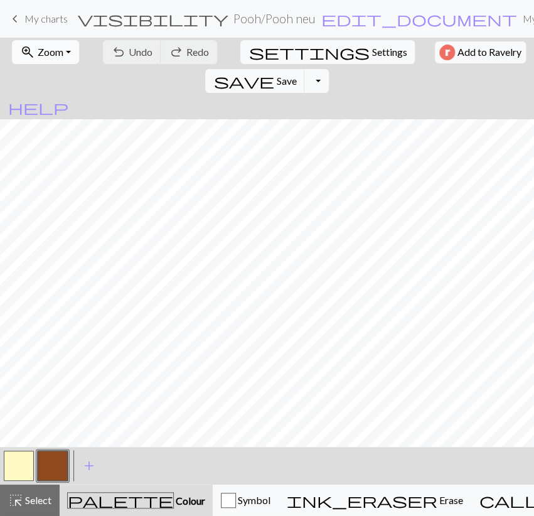
click at [58, 59] on button "zoom_in Zoom Zoom" at bounding box center [45, 52] width 67 height 24
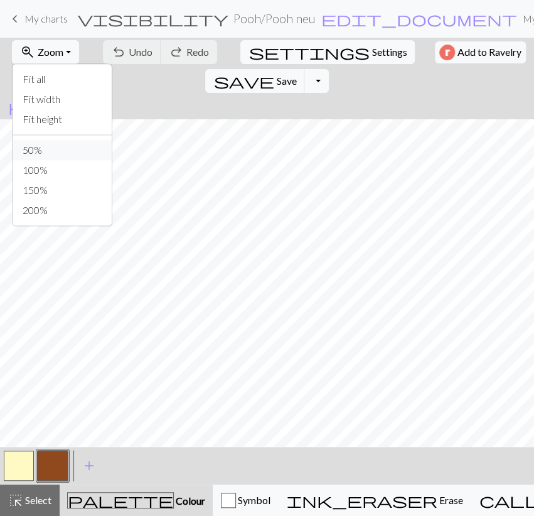
click at [60, 154] on button "50%" at bounding box center [62, 150] width 99 height 20
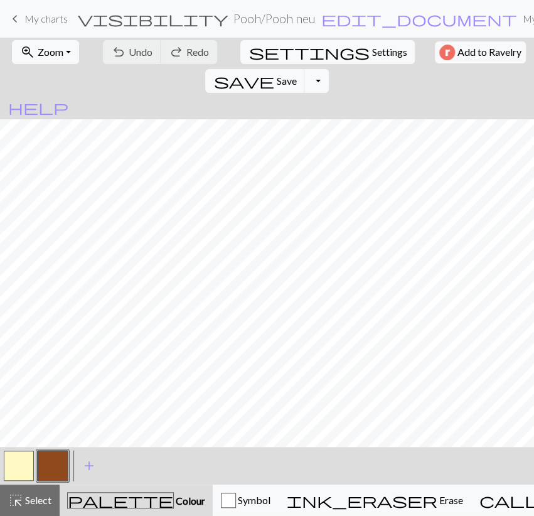
click at [33, 28] on link "keyboard_arrow_left My charts" at bounding box center [38, 18] width 60 height 21
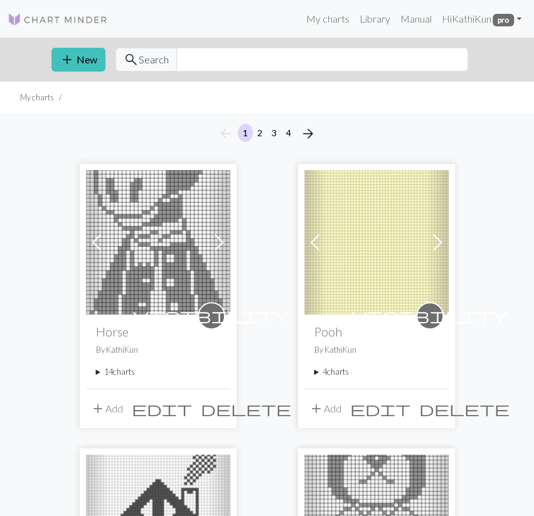
click at [340, 373] on summary "4 charts" at bounding box center [376, 372] width 124 height 12
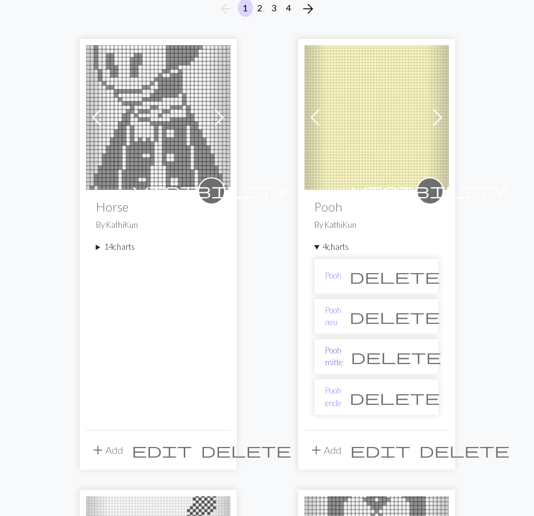
scroll to position [131, 0]
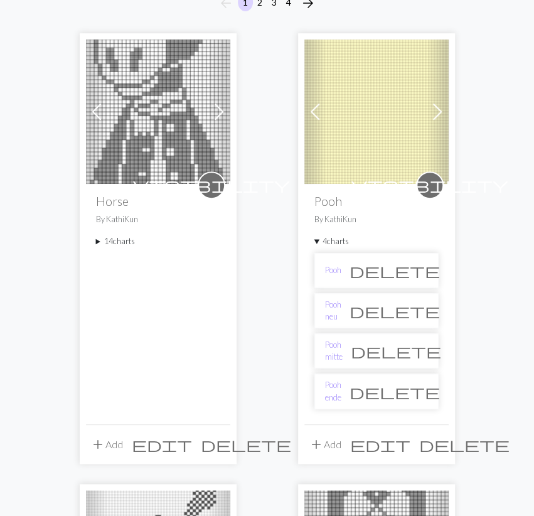
drag, startPoint x: 349, startPoint y: 390, endPoint x: 306, endPoint y: 56, distance: 336.7
click at [441, 443] on span "delete" at bounding box center [464, 445] width 90 height 18
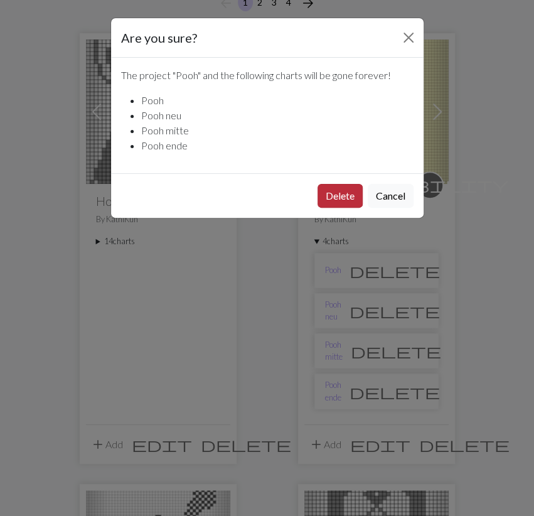
click at [350, 189] on button "Delete" at bounding box center [340, 196] width 45 height 24
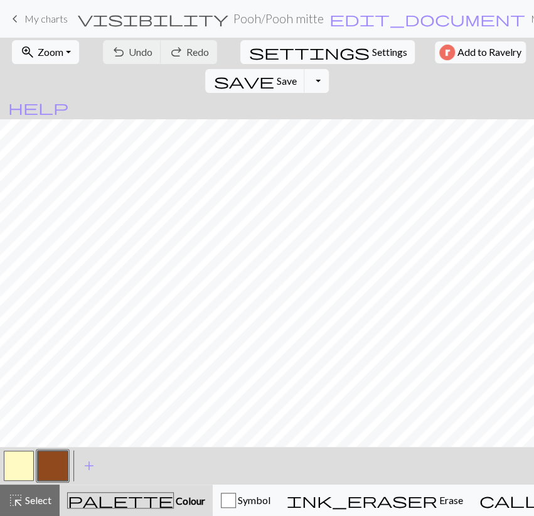
scroll to position [1165, 0]
click at [43, 55] on span "Zoom" at bounding box center [51, 52] width 26 height 12
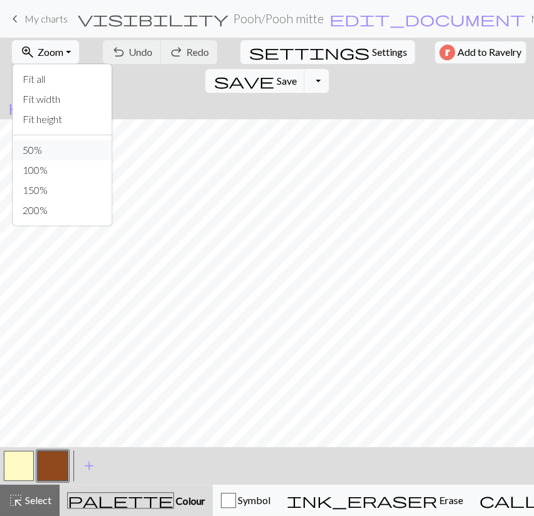
click at [50, 149] on button "50%" at bounding box center [62, 150] width 99 height 20
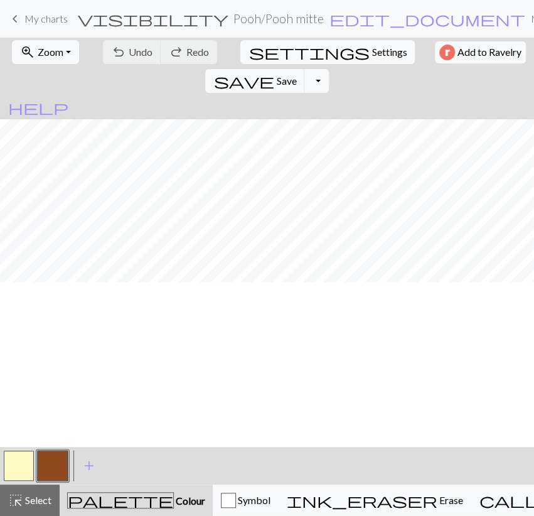
scroll to position [891, 0]
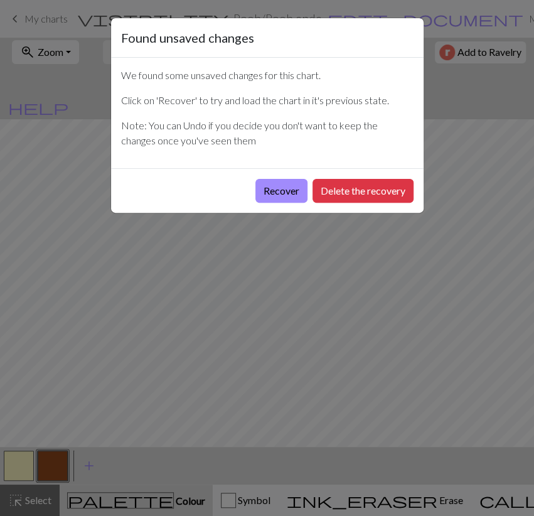
drag, startPoint x: 338, startPoint y: 190, endPoint x: 110, endPoint y: 60, distance: 263.2
click at [336, 190] on button "Delete the recovery" at bounding box center [363, 191] width 101 height 24
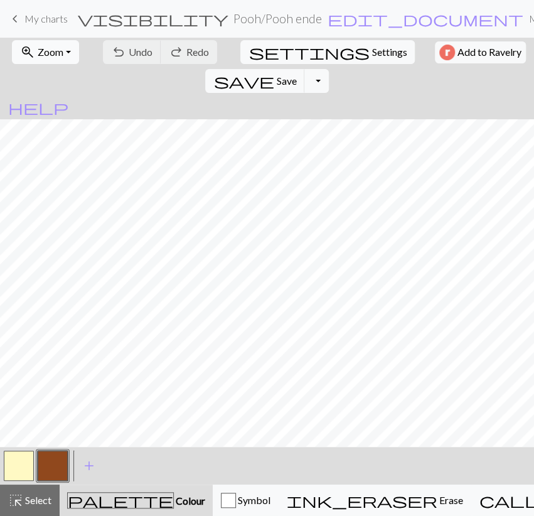
click at [41, 45] on button "zoom_in Zoom Zoom" at bounding box center [45, 52] width 67 height 24
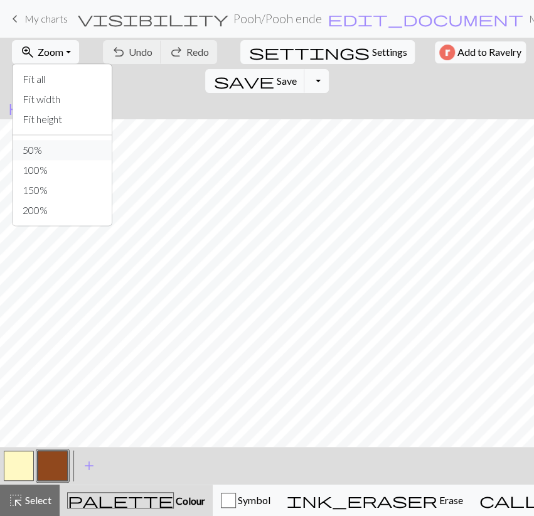
click at [28, 148] on button "50%" at bounding box center [62, 150] width 99 height 20
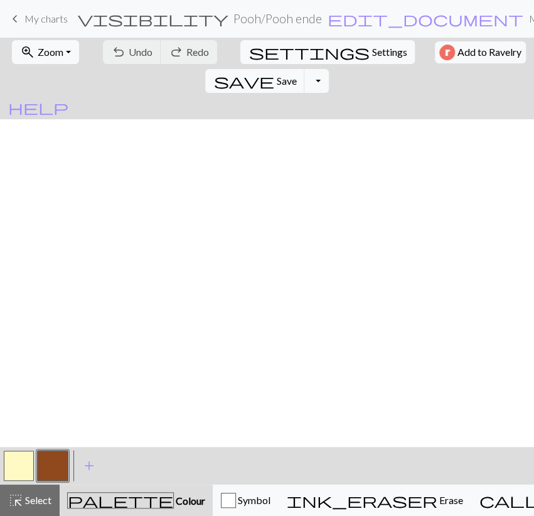
scroll to position [824, 0]
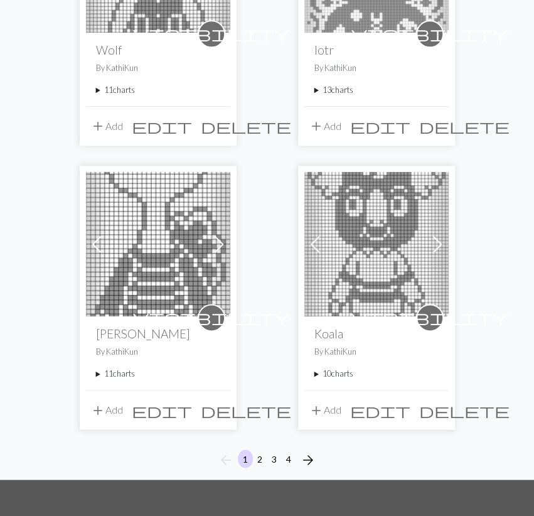
scroll to position [2141, 0]
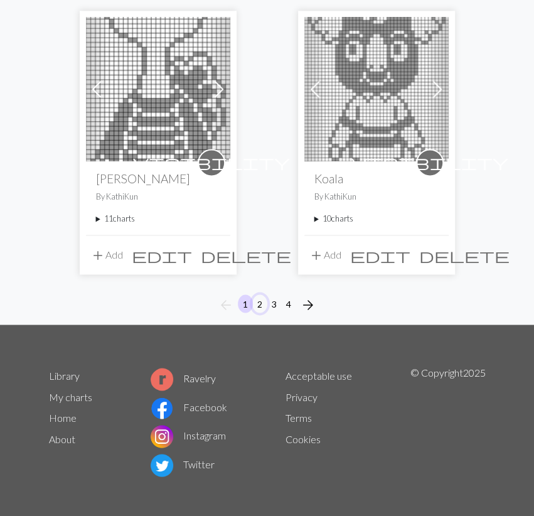
click at [259, 302] on button "2" at bounding box center [259, 303] width 15 height 18
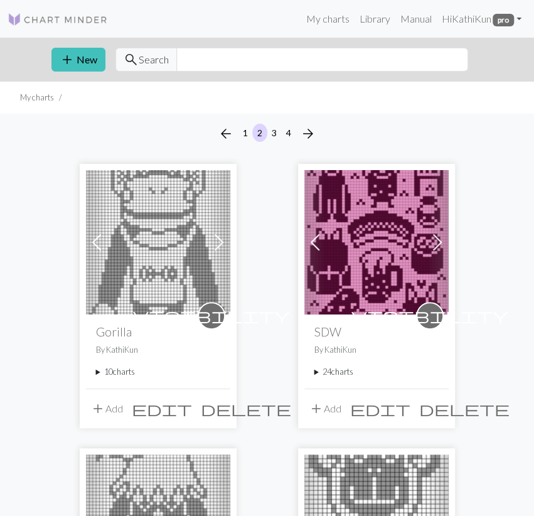
scroll to position [261, 0]
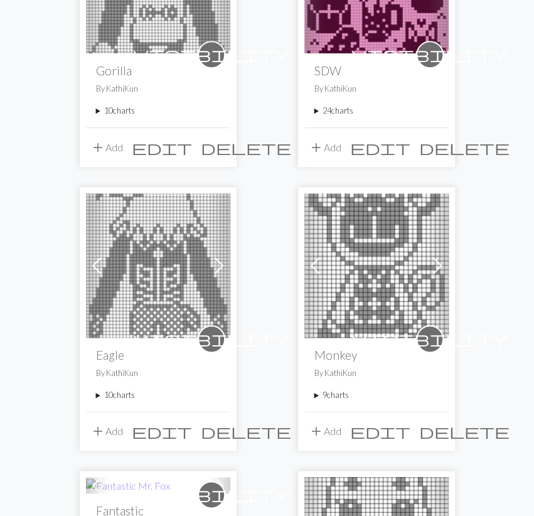
click at [333, 110] on summary "24 charts" at bounding box center [376, 111] width 124 height 12
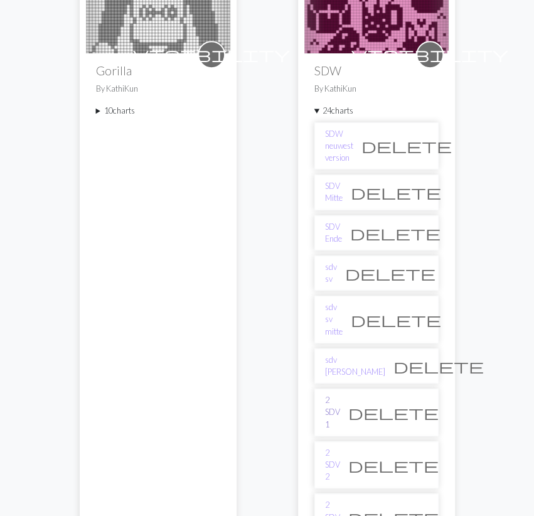
click at [340, 394] on link "2 SDV 1" at bounding box center [332, 412] width 15 height 36
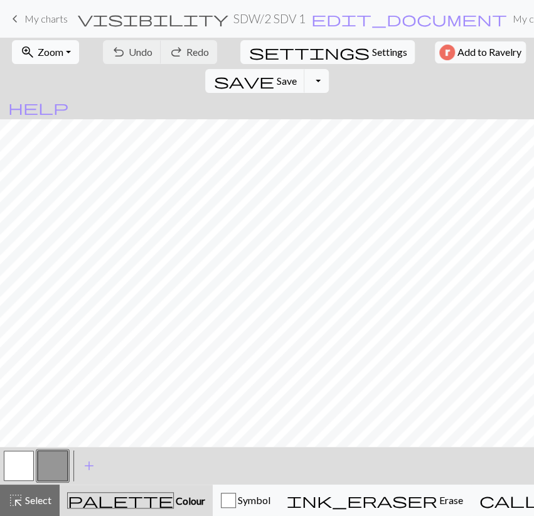
click at [46, 54] on span "Zoom" at bounding box center [51, 52] width 26 height 12
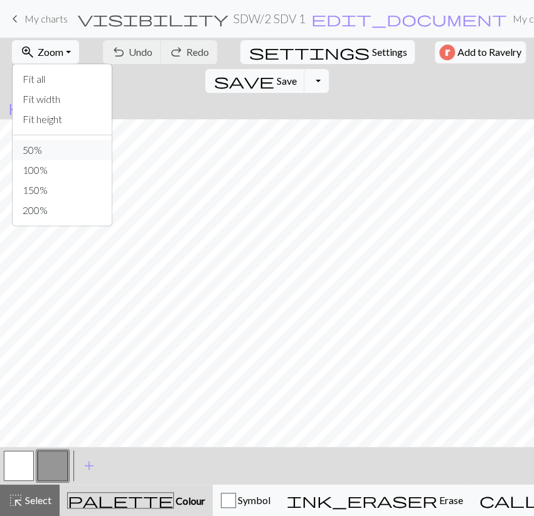
click at [47, 147] on button "50%" at bounding box center [62, 150] width 99 height 20
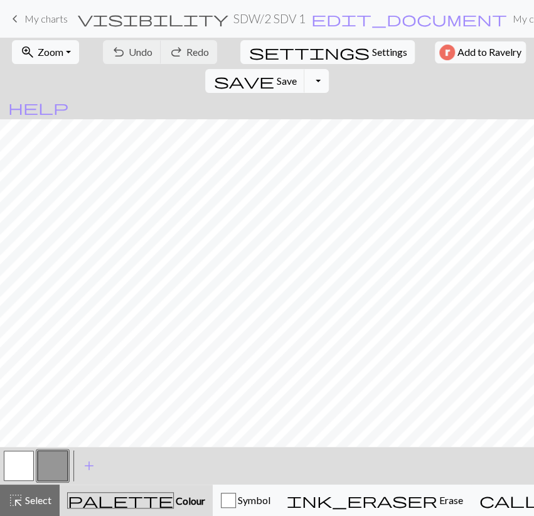
click at [328, 69] on button "Toggle Dropdown" at bounding box center [316, 81] width 24 height 24
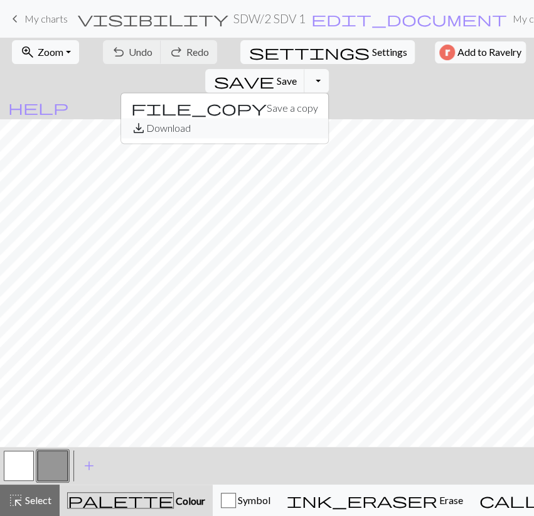
click at [328, 118] on button "save_alt Download" at bounding box center [224, 128] width 207 height 20
